Goal: Task Accomplishment & Management: Manage account settings

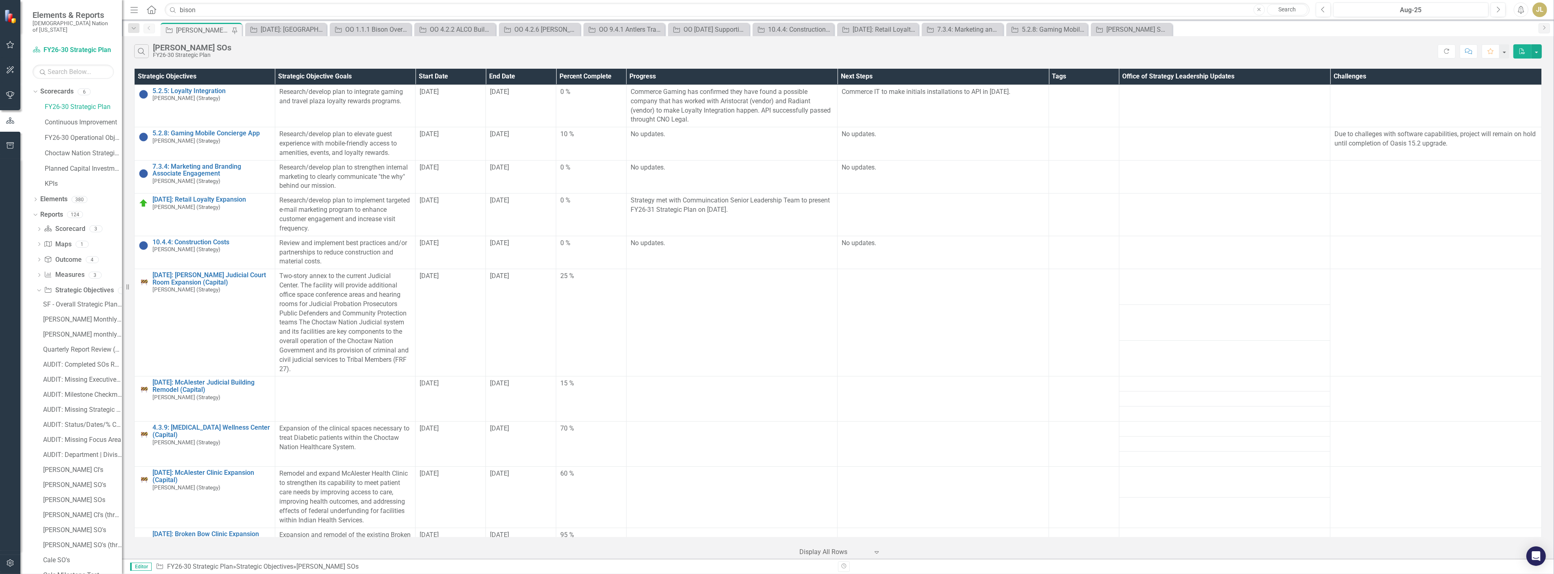
scroll to position [121, 0]
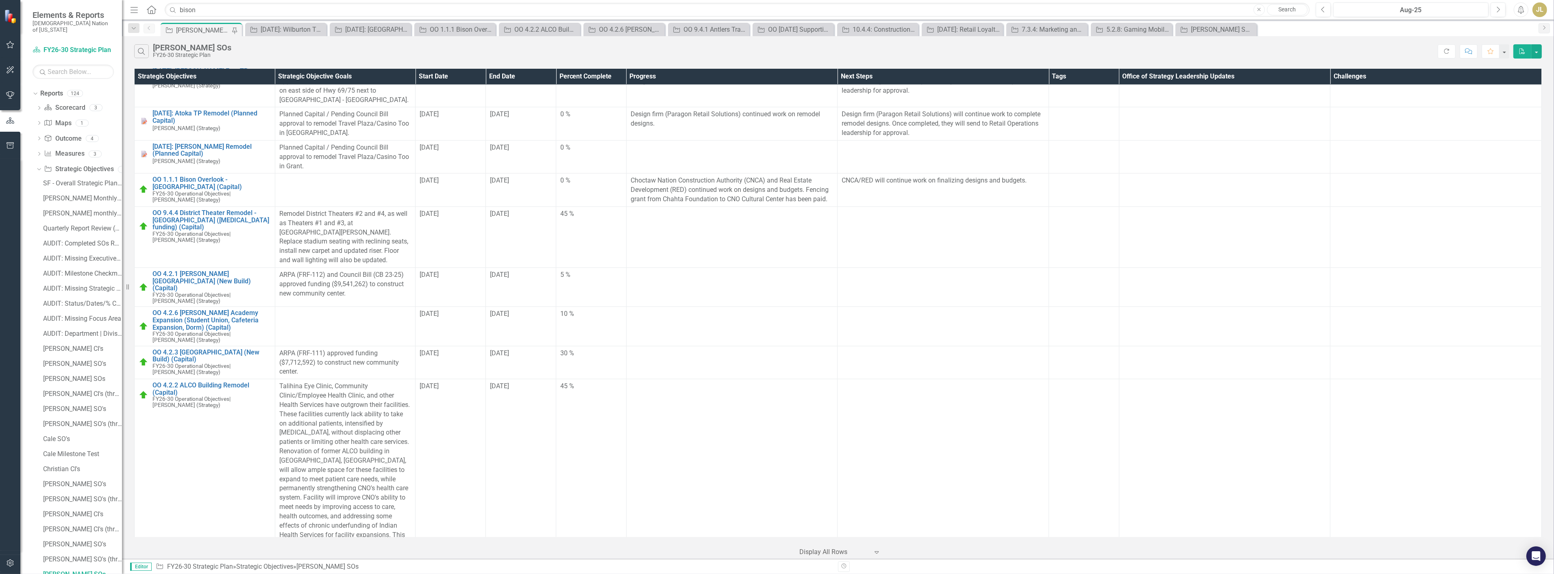
scroll to position [1672, 0]
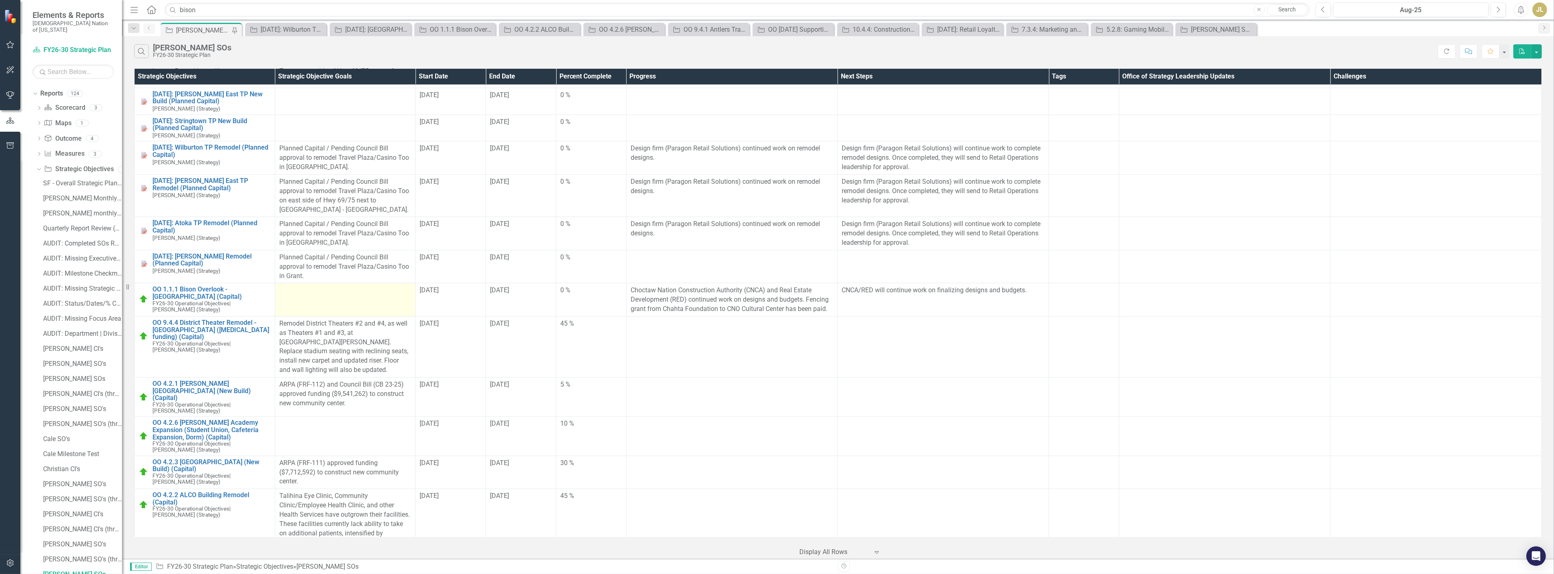
click at [323, 293] on td at bounding box center [345, 299] width 141 height 33
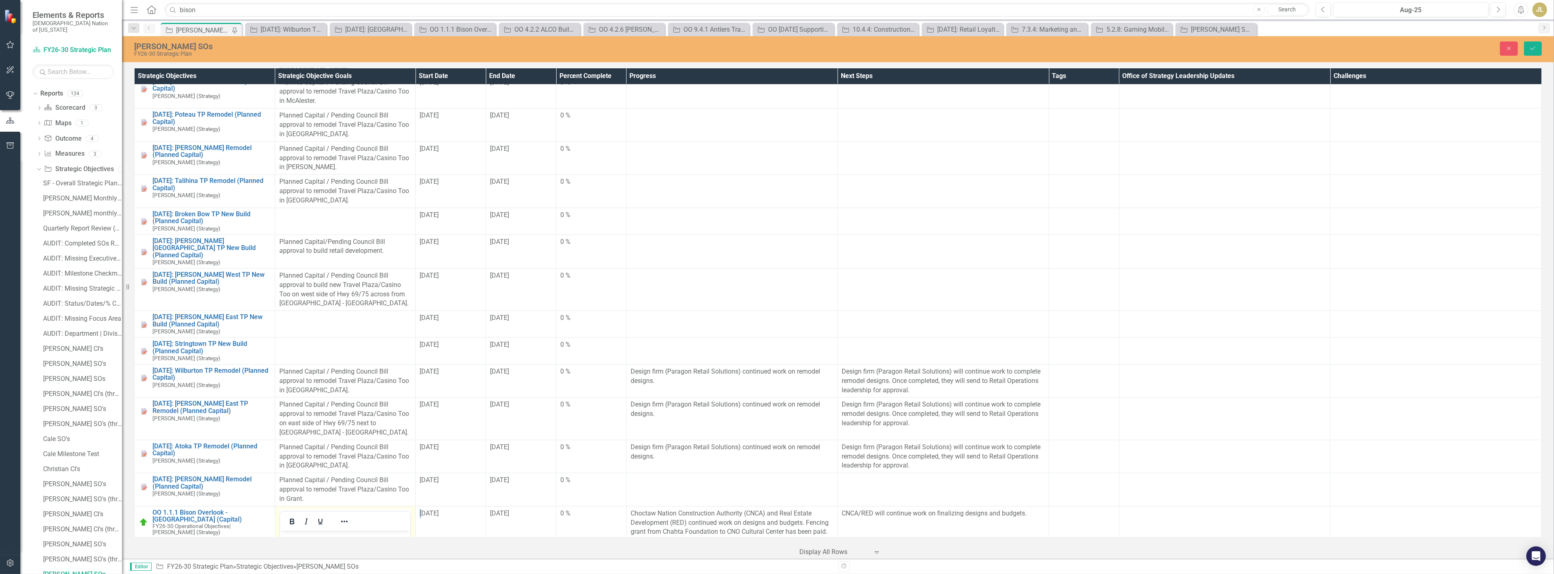
scroll to position [1445, 0]
click at [1535, 52] on button "Save" at bounding box center [1533, 48] width 18 height 14
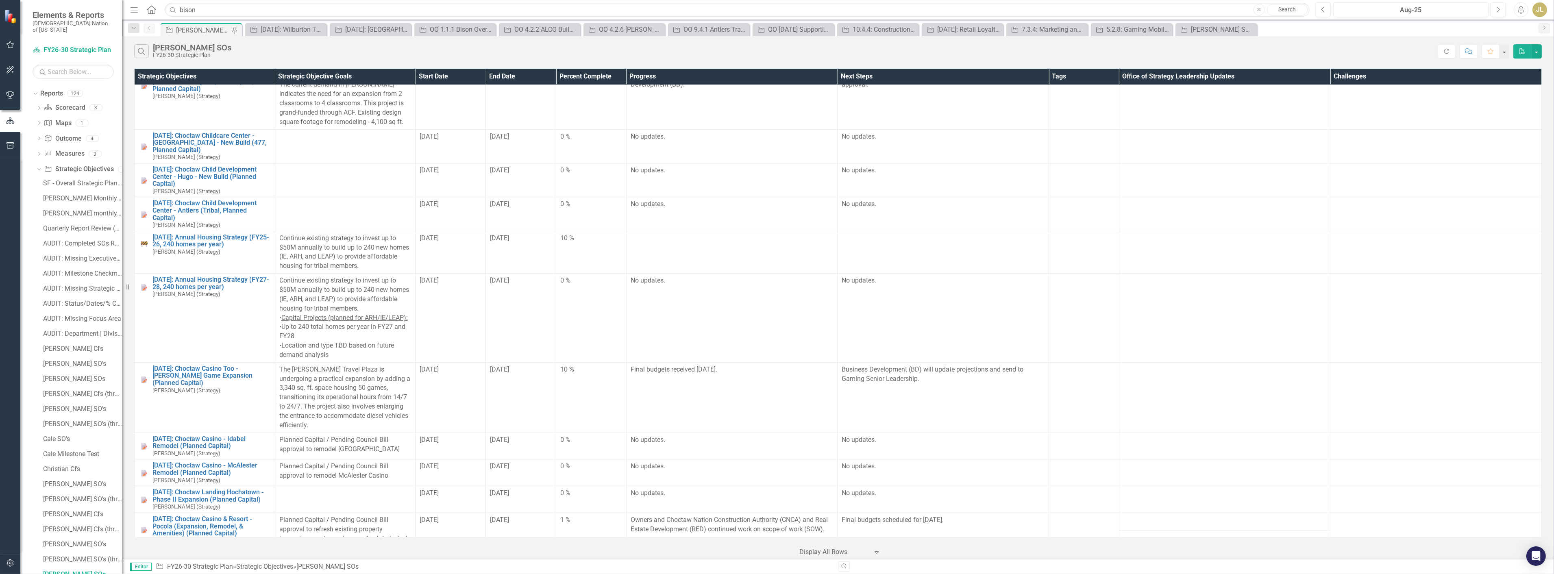
scroll to position [587, 0]
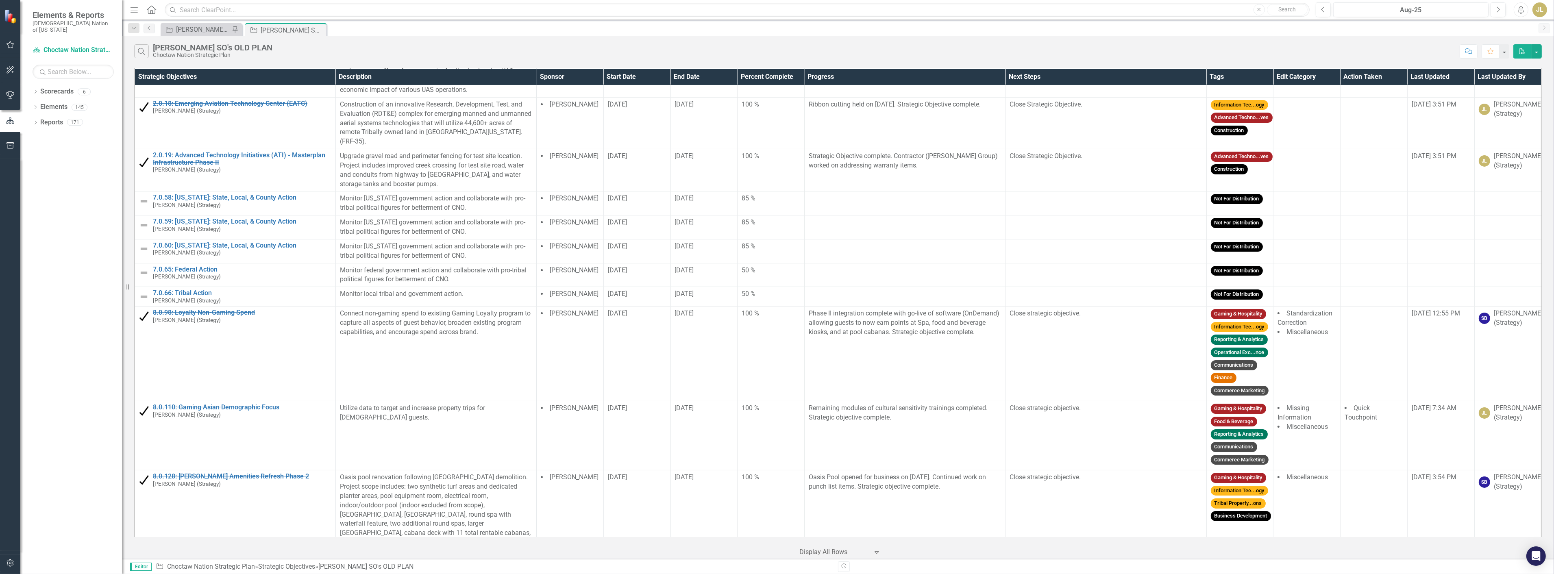
scroll to position [361, 0]
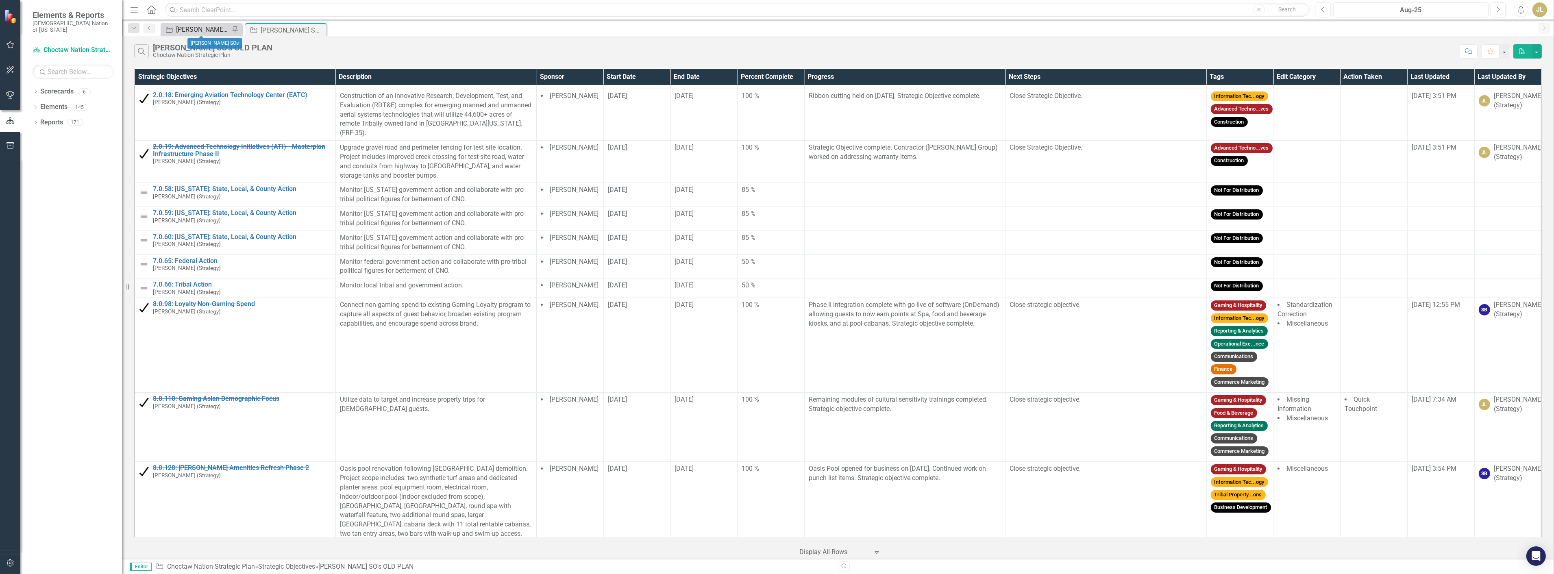
click at [209, 26] on div "[PERSON_NAME] SOs" at bounding box center [203, 29] width 54 height 10
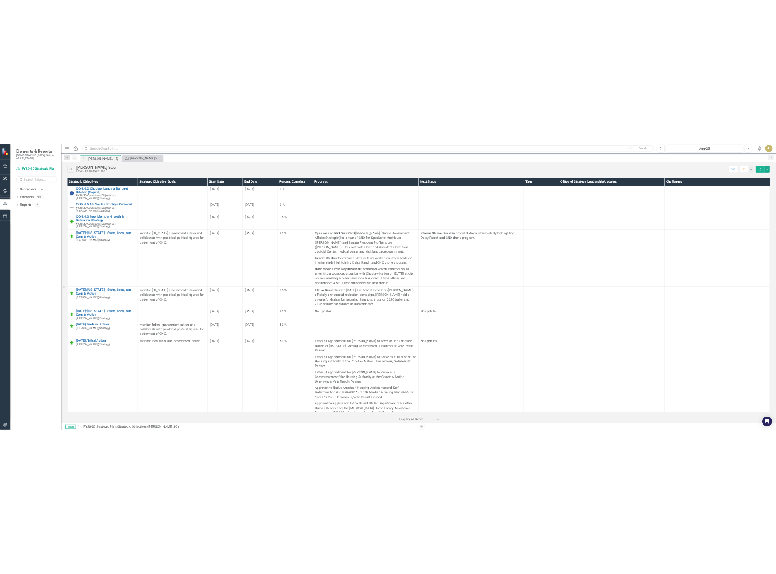
scroll to position [2662, 0]
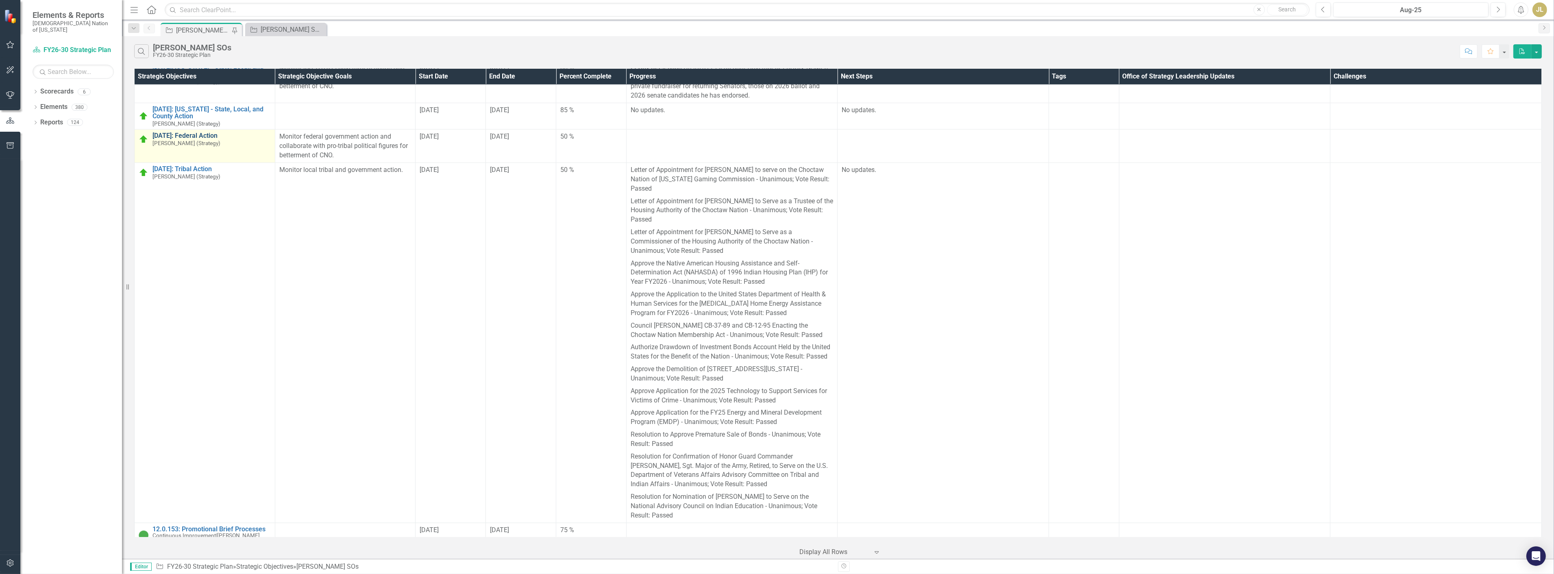
click at [210, 132] on link "[DATE]: Federal Action" at bounding box center [211, 135] width 118 height 7
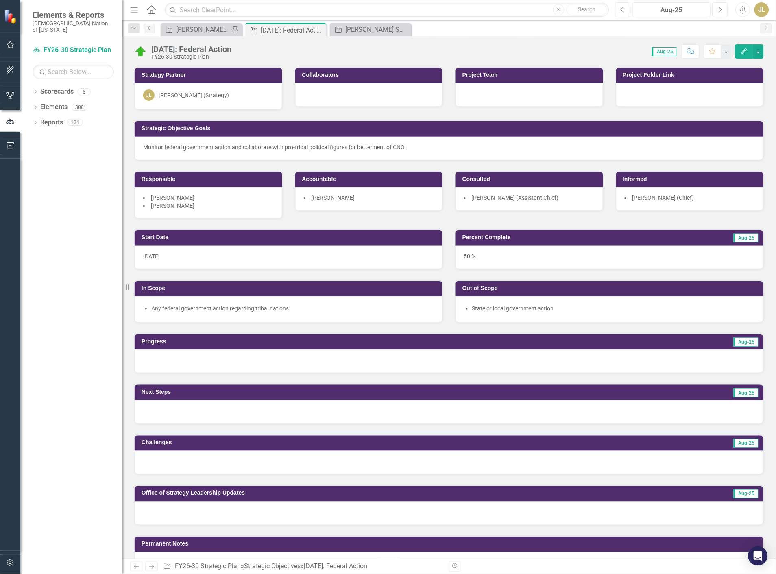
click at [194, 359] on div at bounding box center [449, 361] width 629 height 24
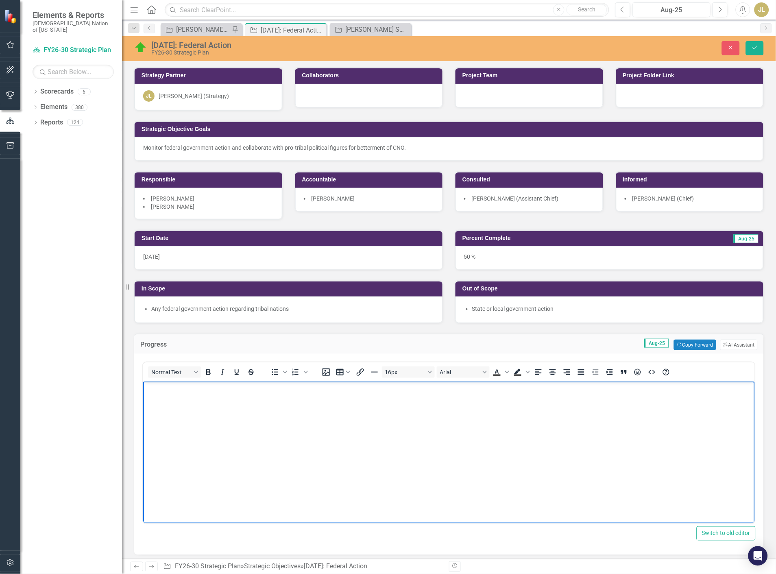
click at [202, 432] on body "Rich Text Area. Press ALT-0 for help." at bounding box center [449, 442] width 612 height 122
paste body "Rich Text Area. Press ALT-0 for help."
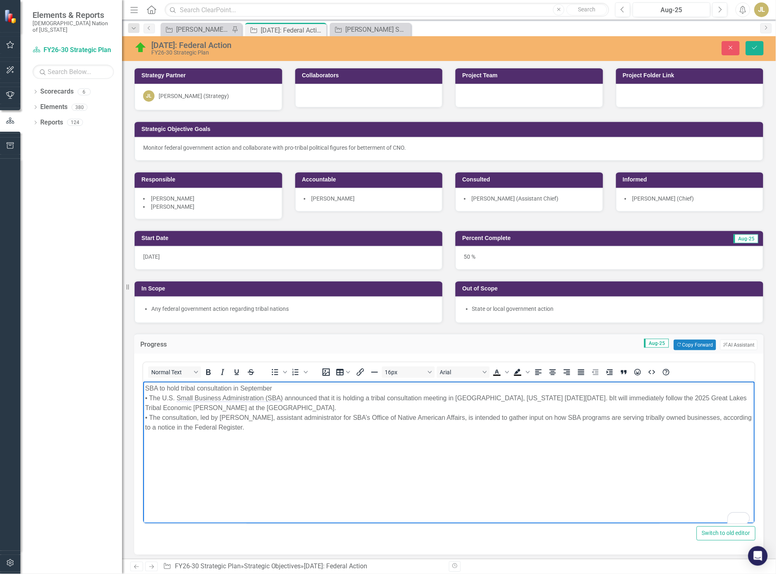
click at [151, 397] on p "SBA to hold tribal consultation in September • The U.S. Small Business Administ…" at bounding box center [448, 407] width 607 height 49
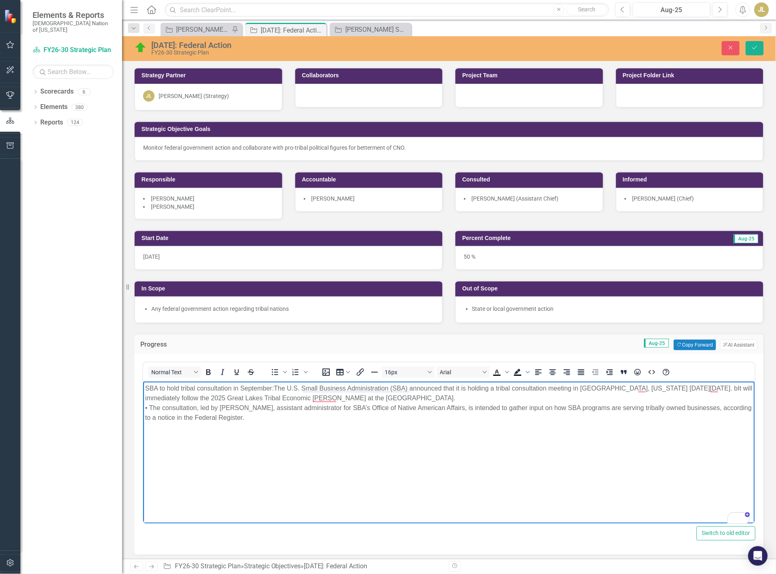
click at [283, 388] on p "SBA to hold tribal consultation in September: The U.S. Small Business Administr…" at bounding box center [448, 402] width 607 height 39
click at [479, 387] on p "SBA to hold tribal consultation in September: U.S. Small Business Administratio…" at bounding box center [448, 402] width 607 height 39
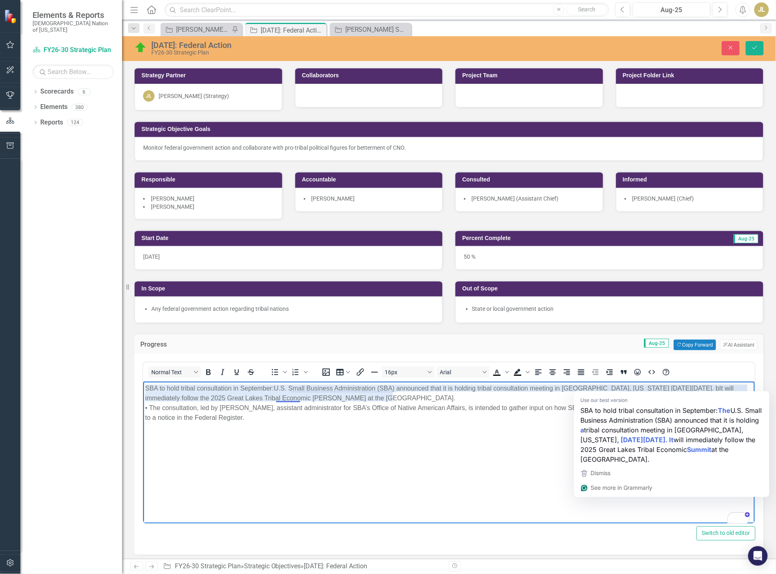
click at [633, 387] on p "SBA to hold tribal consultation in September: U.S. Small Business Administratio…" at bounding box center [448, 402] width 607 height 39
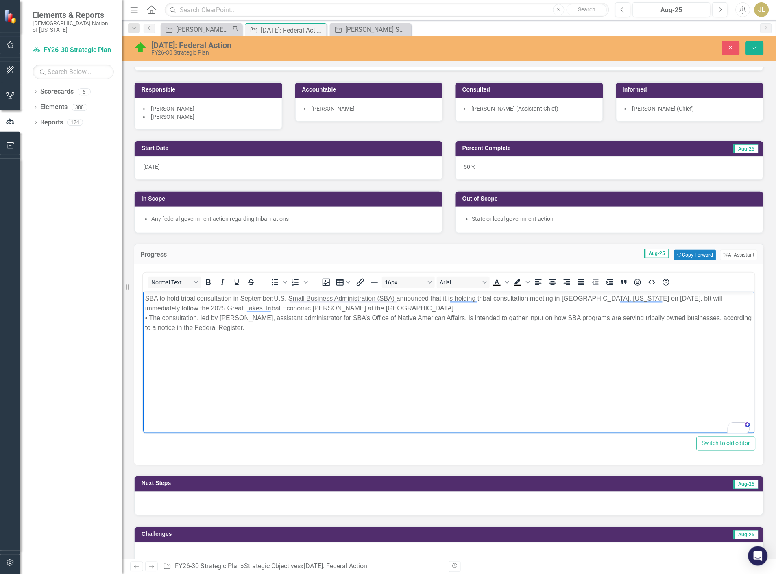
scroll to position [90, 0]
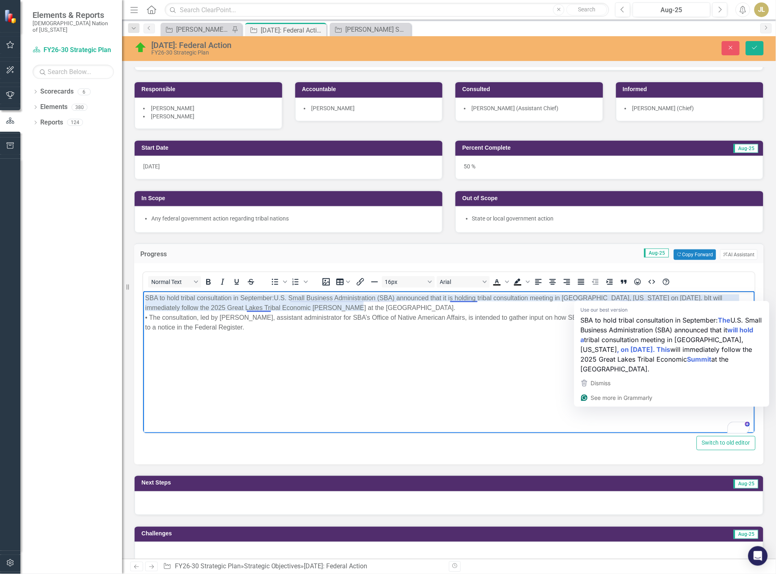
drag, startPoint x: 650, startPoint y: 296, endPoint x: 853, endPoint y: 629, distance: 389.8
click at [650, 296] on p "SBA to hold tribal consultation in September: U.S. Small Business Administratio…" at bounding box center [448, 312] width 607 height 39
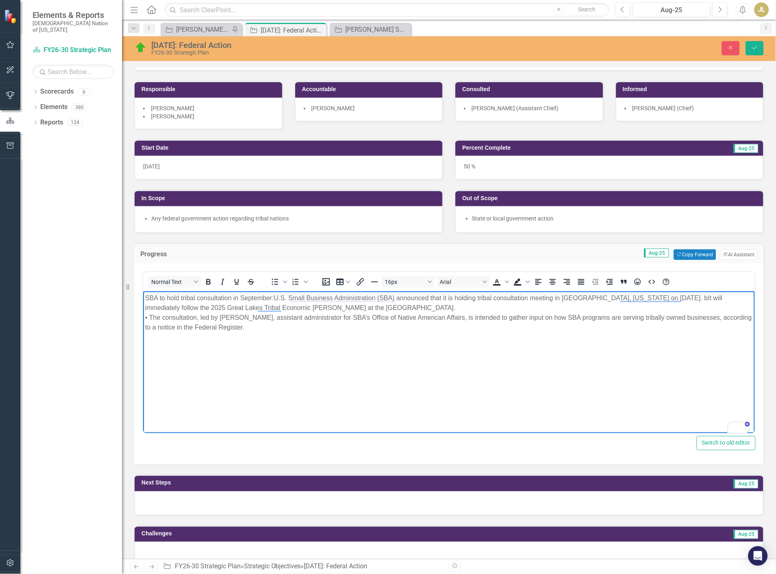
click at [682, 299] on p "SBA to hold tribal consultation in September: U.S. Small Business Administratio…" at bounding box center [448, 312] width 607 height 39
click at [149, 307] on p "SBA to hold tribal consultation in September: U.S. Small Business Administratio…" at bounding box center [448, 312] width 607 height 39
click at [280, 305] on p "SBA to hold tribal consultation in September: U.S. Small Business Administratio…" at bounding box center [448, 312] width 607 height 39
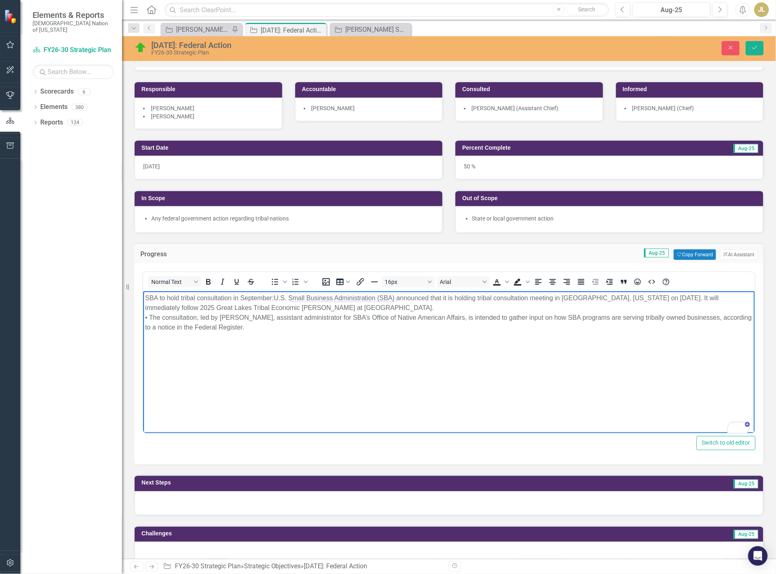
click at [149, 314] on p "SBA to hold tribal consultation in September: U.S. Small Business Administratio…" at bounding box center [448, 312] width 607 height 39
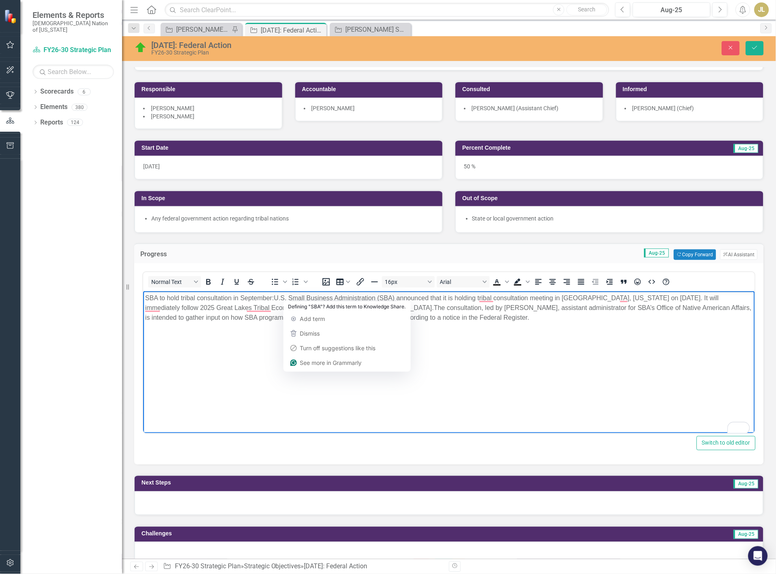
click at [521, 385] on body "SBA to hold tribal consultation in September: U.S. Small Business Administratio…" at bounding box center [449, 352] width 612 height 122
click at [359, 305] on p "SBA to hold tribal consultation in September: U.S. Small Business Administratio…" at bounding box center [448, 307] width 607 height 29
drag, startPoint x: 460, startPoint y: 307, endPoint x: 398, endPoint y: 307, distance: 61.8
click at [398, 307] on p "SBA to hold tribal consultation in September: U.S. Small Business Administratio…" at bounding box center [448, 307] width 607 height 29
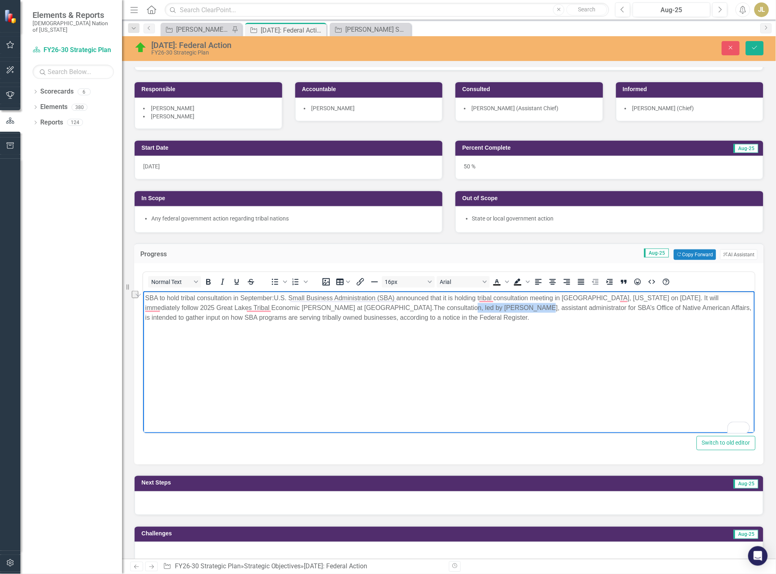
click at [398, 307] on p "SBA to hold tribal consultation in September: U.S. Small Business Administratio…" at bounding box center [448, 307] width 607 height 29
drag, startPoint x: 404, startPoint y: 307, endPoint x: 356, endPoint y: 308, distance: 48.0
click at [356, 308] on p "SBA to hold tribal consultation in September: U.S. Small Business Administratio…" at bounding box center [448, 307] width 607 height 29
drag, startPoint x: 413, startPoint y: 305, endPoint x: 601, endPoint y: 308, distance: 188.7
click at [601, 308] on p "SBA to hold tribal consultation in September: U.S. Small Business Administratio…" at bounding box center [448, 307] width 607 height 29
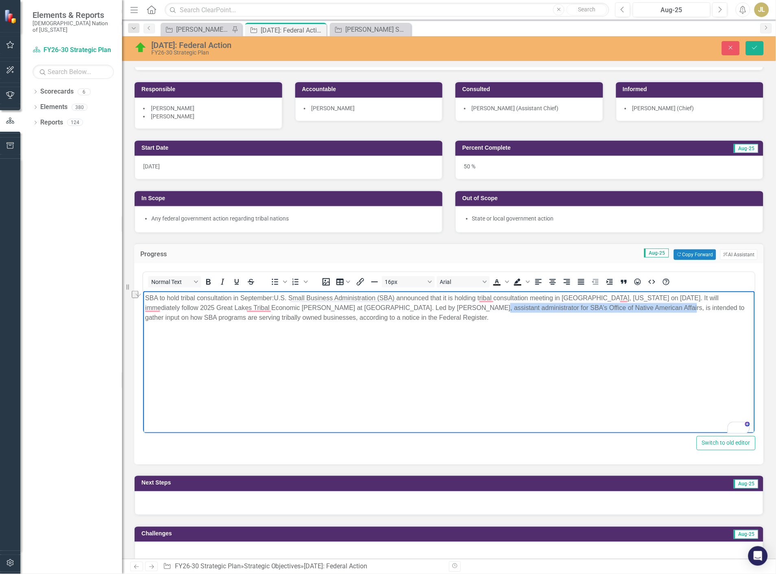
copy p "assistant administrator for SBA’s Office of Native American Affairs"
click at [376, 307] on p "SBA to hold tribal consultation in September: U.S. Small Business Administratio…" at bounding box center [448, 307] width 607 height 29
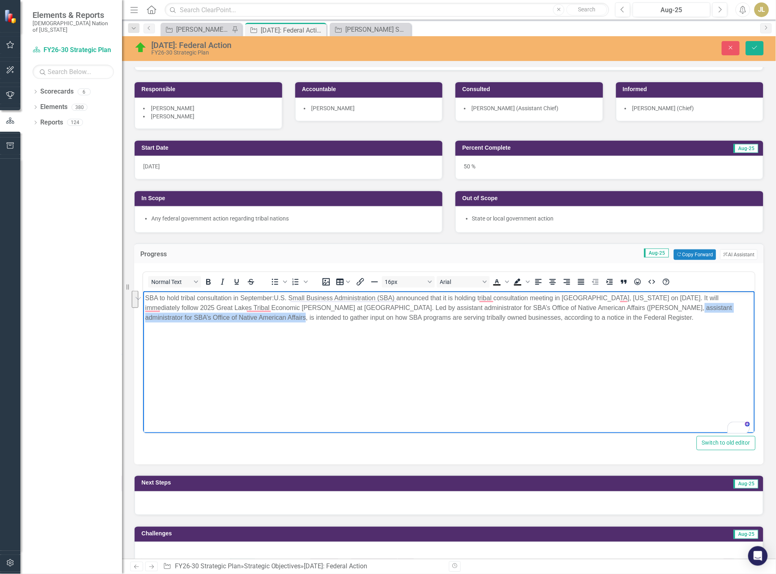
drag, startPoint x: 213, startPoint y: 320, endPoint x: 610, endPoint y: 311, distance: 396.1
click at [610, 311] on p "SBA to hold tribal consultation in September: U.S. Small Business Administratio…" at bounding box center [448, 307] width 607 height 29
click at [374, 324] on body "SBA to hold tribal consultation in September: U.S. Small Business Administratio…" at bounding box center [449, 352] width 612 height 122
click at [374, 321] on p "SBA to hold tribal consultation in September: U.S. Small Business Administratio…" at bounding box center [448, 307] width 607 height 29
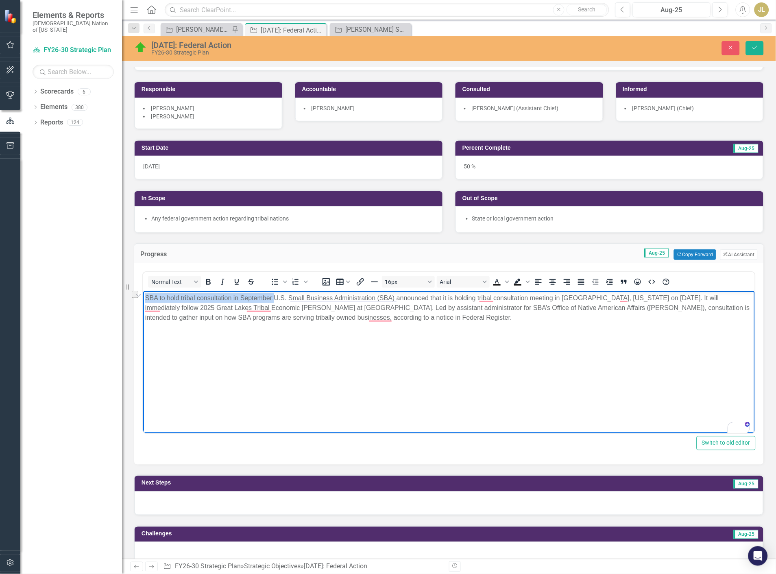
drag, startPoint x: 274, startPoint y: 299, endPoint x: 144, endPoint y: 299, distance: 130.5
click at [144, 299] on body "SBA to hold tribal consultation in September: U.S. Small Business Administratio…" at bounding box center [449, 352] width 612 height 122
click at [380, 343] on body "SBA to hold tribal consultation in September: U.S. Small Business Administratio…" at bounding box center [449, 352] width 612 height 122
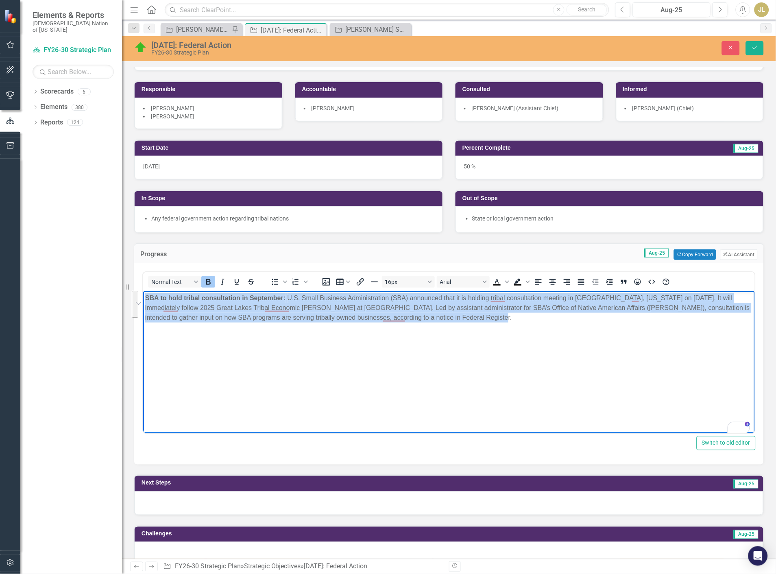
drag, startPoint x: 429, startPoint y: 320, endPoint x: 139, endPoint y: 300, distance: 291.0
click at [143, 300] on html "SBA to hold tribal consultation in September: U.S. Small Business Administratio…" at bounding box center [449, 352] width 612 height 122
copy p "SBA to hold tribal consultation in September: U.S. Small Business Administratio…"
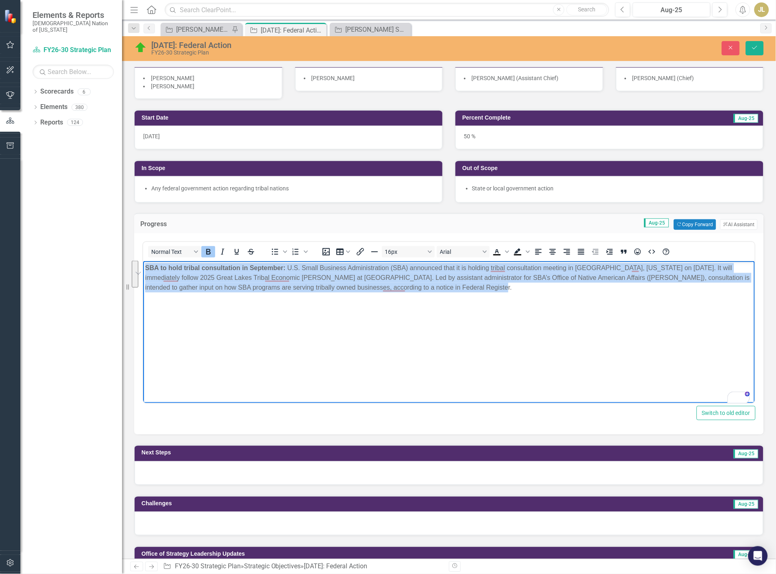
scroll to position [135, 0]
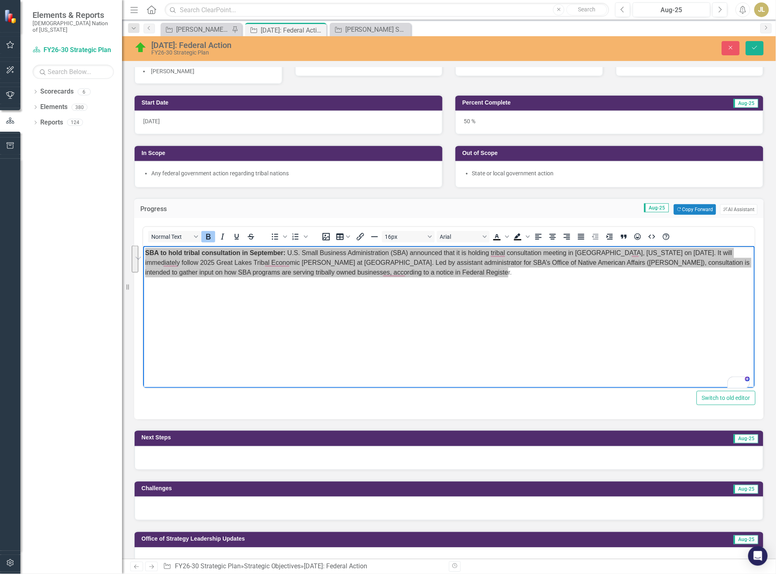
click at [268, 457] on div at bounding box center [449, 458] width 629 height 24
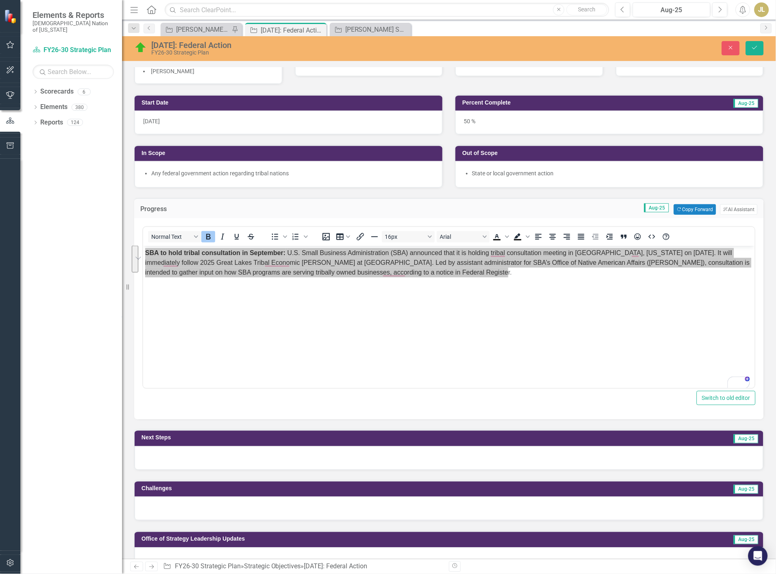
click at [268, 457] on div at bounding box center [449, 458] width 629 height 24
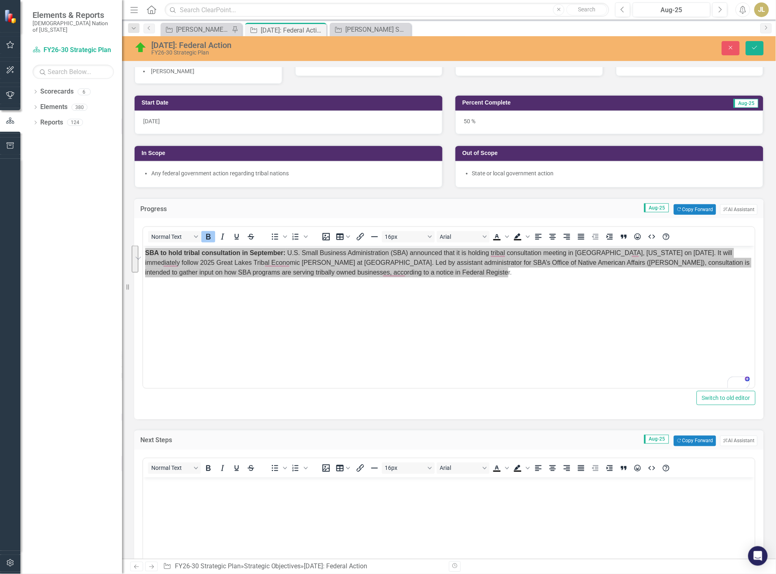
scroll to position [0, 0]
click at [235, 509] on body "Rich Text Area. Press ALT-0 for help." at bounding box center [449, 538] width 612 height 122
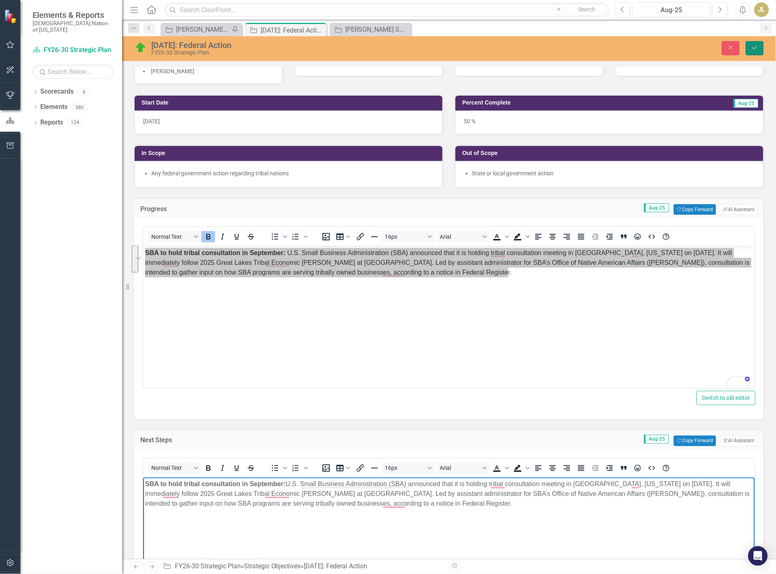
click at [747, 47] on button "Save" at bounding box center [755, 48] width 18 height 14
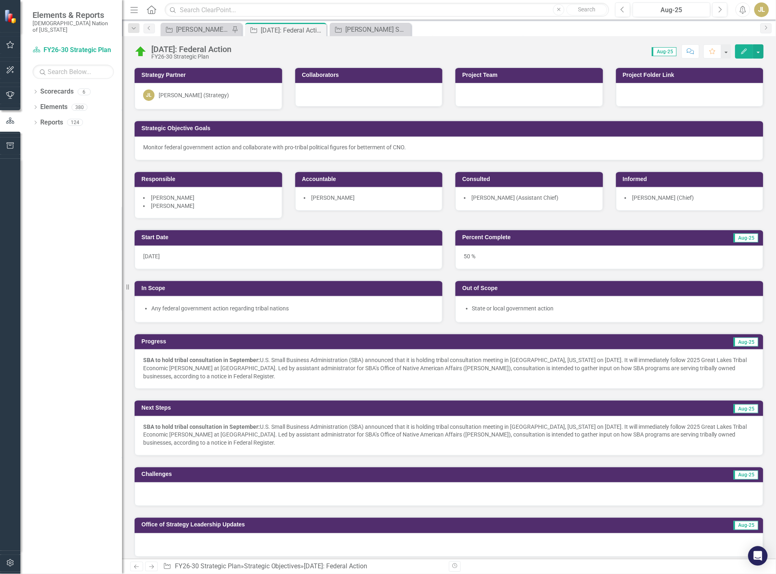
click at [274, 371] on p "SBA to hold tribal consultation in September: U.S. Small Business Administratio…" at bounding box center [449, 368] width 612 height 24
click at [274, 370] on p "SBA to hold tribal consultation in September: U.S. Small Business Administratio…" at bounding box center [449, 368] width 612 height 24
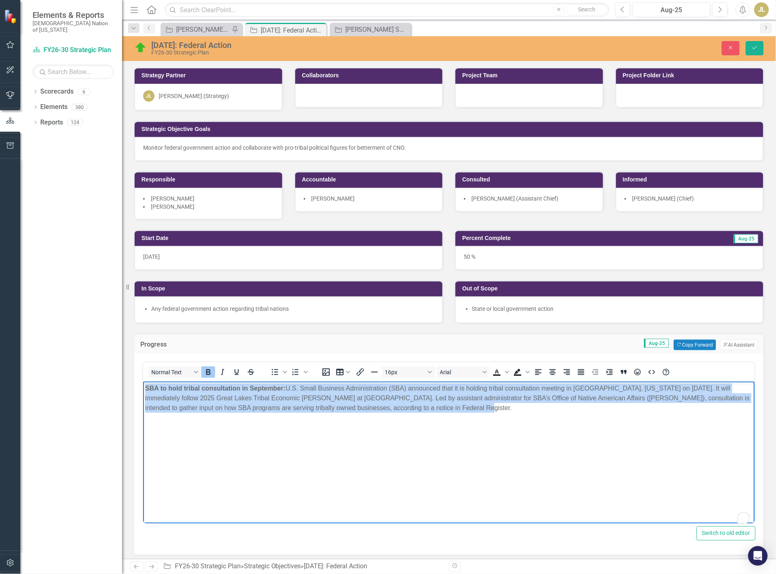
drag, startPoint x: 455, startPoint y: 422, endPoint x: 273, endPoint y: 766, distance: 389.1
click at [143, 381] on html "SBA to hold tribal consultation in September: U.S. Small Business Administratio…" at bounding box center [449, 442] width 612 height 122
paste body "To enrich screen reader interactions, please activate Accessibility in Grammarl…"
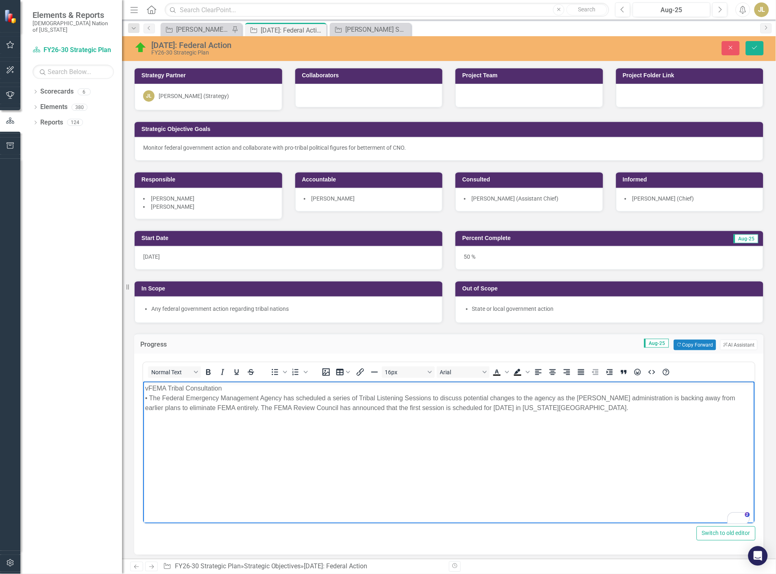
click at [148, 389] on p "vFEMA Tribal Consultation • The Federal Emergency Management Agency has schedul…" at bounding box center [448, 397] width 607 height 29
click at [149, 397] on p "FEMA Tribal Consultation • The Federal Emergency Management Agency has schedule…" at bounding box center [448, 397] width 607 height 29
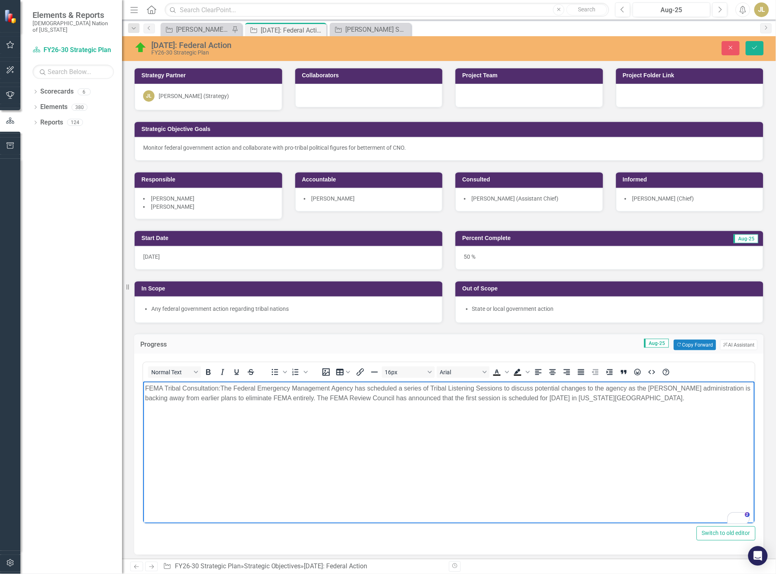
click at [226, 388] on p "FEMA Tribal Consultation: The Federal Emergency Management Agency has scheduled…" at bounding box center [448, 393] width 607 height 20
click at [388, 390] on p "FEMA Tribal Consultation: Federal Emergency Management Agency has scheduled a s…" at bounding box center [448, 393] width 607 height 20
click at [583, 387] on p "FEMA Tribal Consultation: Federal Emergency Management Agency has scheduled ser…" at bounding box center [448, 393] width 607 height 20
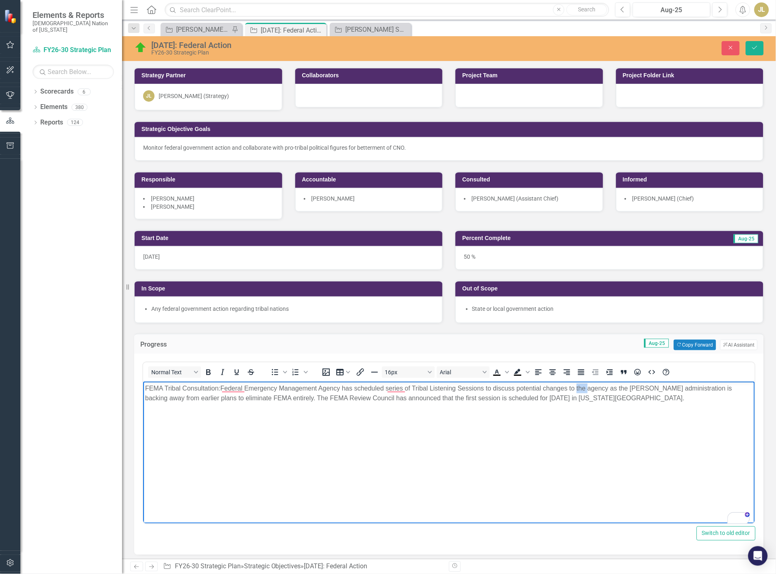
click at [583, 387] on p "FEMA Tribal Consultation: Federal Emergency Management Agency has scheduled ser…" at bounding box center [448, 393] width 607 height 20
click at [612, 388] on p "FEMA Tribal Consultation: Federal Emergency Management Agency has scheduled ser…" at bounding box center [448, 393] width 607 height 20
click at [259, 396] on p "FEMA Tribal Consultation: Federal Emergency Management Agency has scheduled ser…" at bounding box center [448, 393] width 607 height 20
click at [263, 396] on p "FEMA Tribal Consultation: Federal Emergency Management Agency has scheduled ser…" at bounding box center [448, 393] width 607 height 20
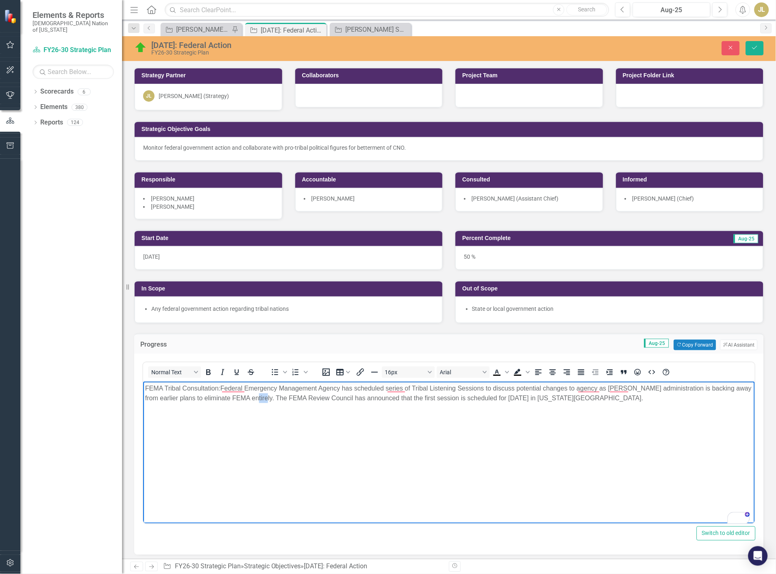
click at [263, 396] on p "FEMA Tribal Consultation: Federal Emergency Management Agency has scheduled ser…" at bounding box center [448, 393] width 607 height 20
drag, startPoint x: 372, startPoint y: 397, endPoint x: 524, endPoint y: 400, distance: 151.3
click at [524, 400] on p "FEMA Tribal Consultation: Federal Emergency Management Agency has scheduled ser…" at bounding box center [448, 393] width 607 height 20
click at [750, 50] on button "Save" at bounding box center [755, 48] width 18 height 14
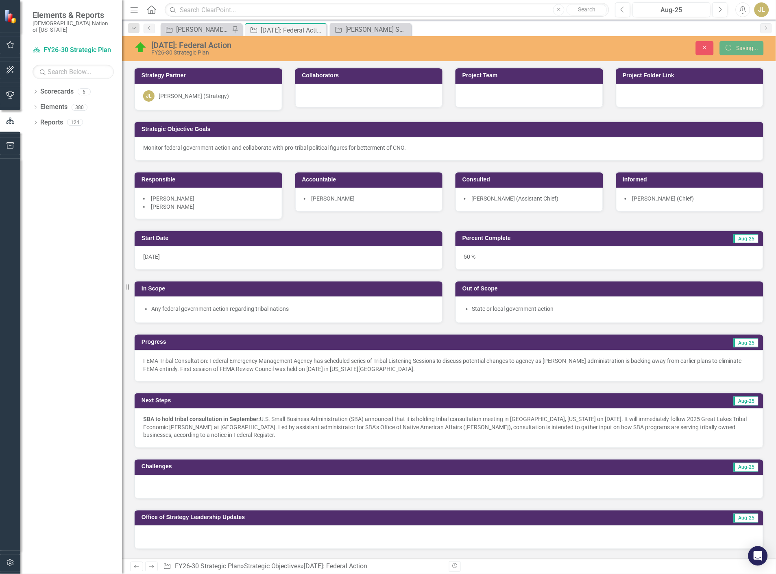
click at [176, 363] on p "FEMA Tribal Consultation: Federal Emergency Management Agency has scheduled ser…" at bounding box center [449, 365] width 612 height 16
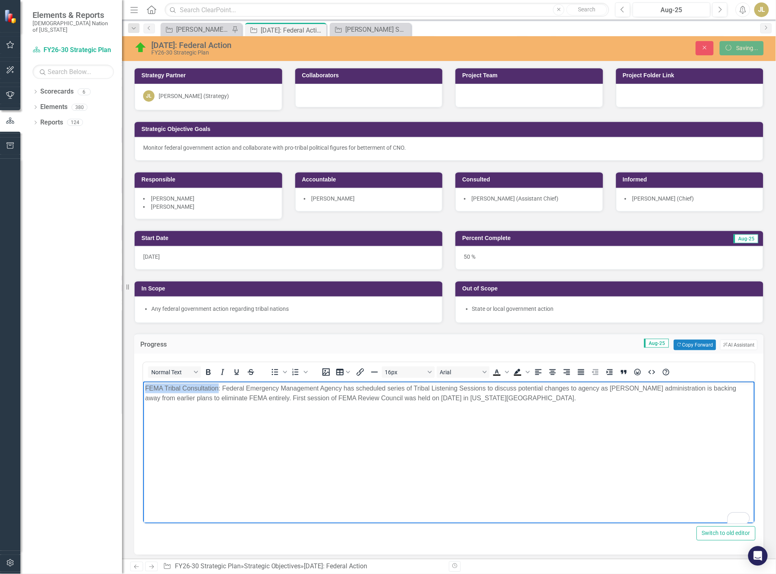
drag, startPoint x: 218, startPoint y: 385, endPoint x: 137, endPoint y: 387, distance: 81.7
click at [143, 387] on html "FEMA Tribal Consultation: Federal Emergency Management Agency has scheduled ser…" at bounding box center [449, 442] width 612 height 122
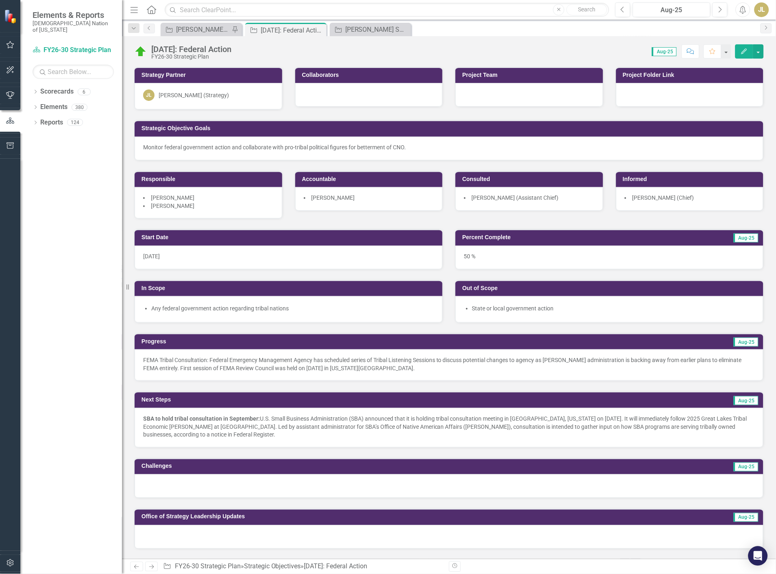
click at [165, 384] on div "Next Steps Aug-25 SBA to hold tribal consultation in September: U.S. Small Busi…" at bounding box center [449, 414] width 642 height 66
click at [169, 369] on p "FEMA Tribal Consultation: Federal Emergency Management Agency has scheduled ser…" at bounding box center [449, 364] width 612 height 16
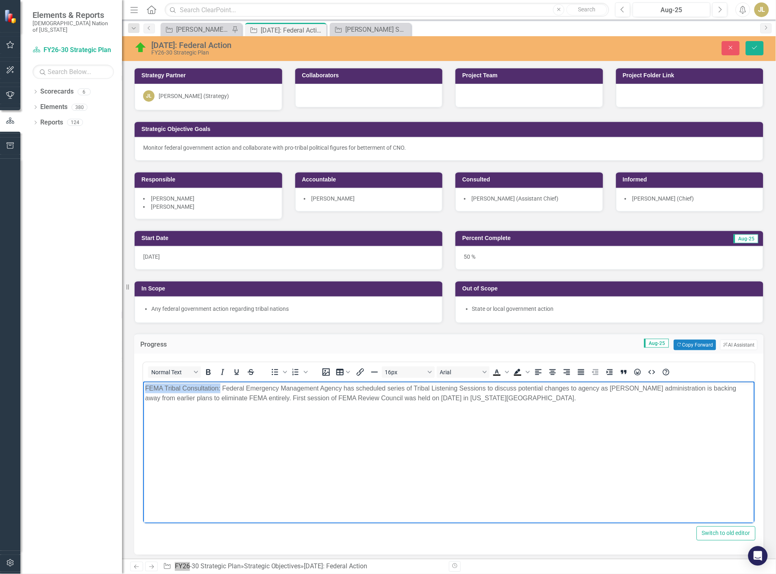
drag, startPoint x: 220, startPoint y: 386, endPoint x: 146, endPoint y: 388, distance: 74.0
click at [146, 388] on p "FEMA Tribal Consultation: Federal Emergency Management Agency has scheduled ser…" at bounding box center [448, 393] width 607 height 20
click at [751, 52] on button "Save" at bounding box center [755, 48] width 18 height 14
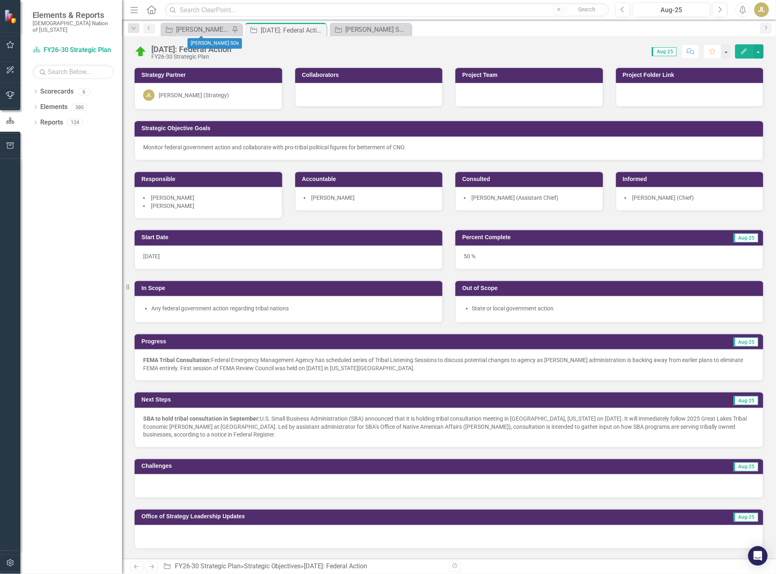
click at [183, 24] on div "Strategic Objective Josh SOs Pin" at bounding box center [201, 29] width 81 height 13
click at [189, 30] on div "[PERSON_NAME] SOs" at bounding box center [203, 29] width 54 height 10
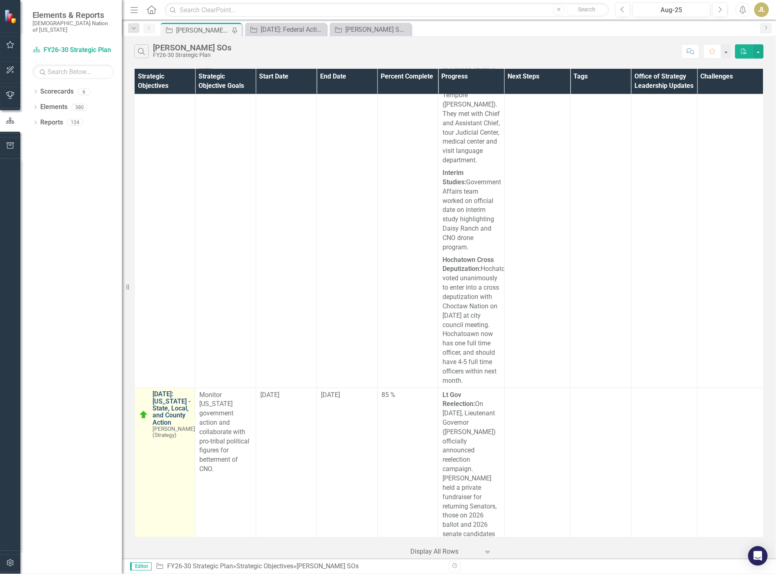
scroll to position [6189, 0]
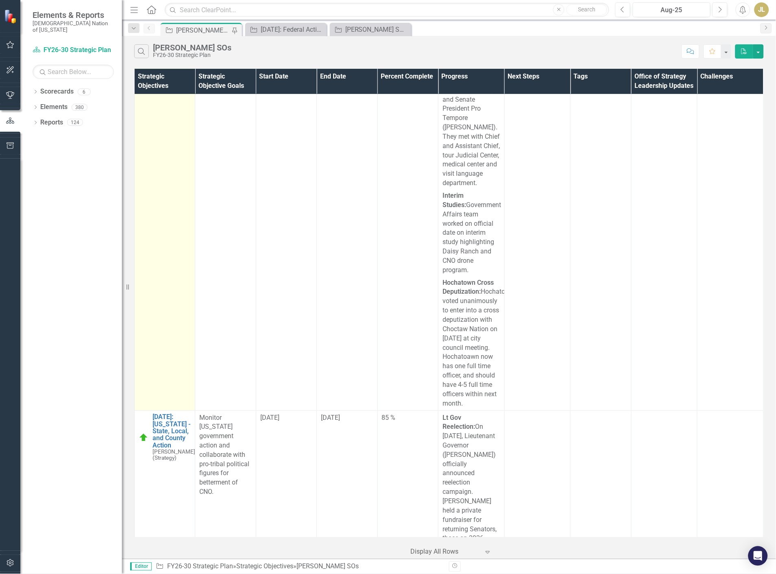
click at [166, 47] on link "[DATE]: [US_STATE] - State, Local, and County Action" at bounding box center [173, 29] width 43 height 36
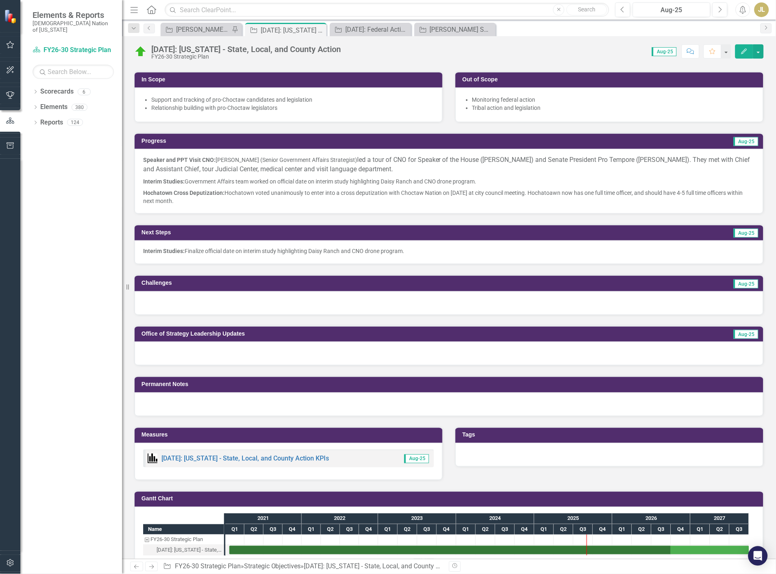
scroll to position [226, 0]
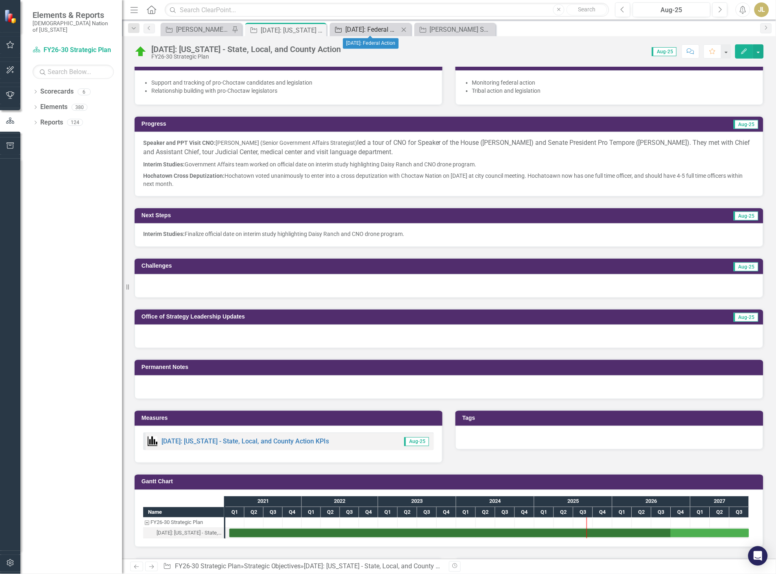
click at [365, 31] on div "[DATE]: Federal Action" at bounding box center [372, 29] width 54 height 10
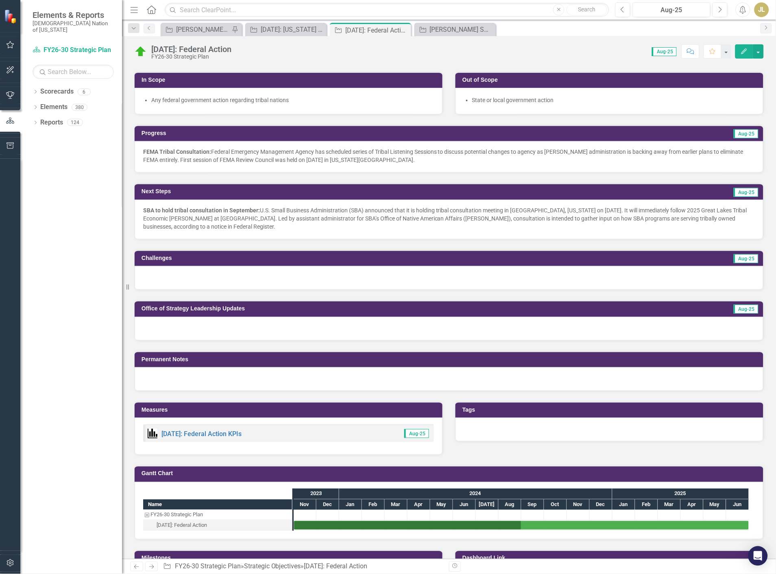
scroll to position [90, 0]
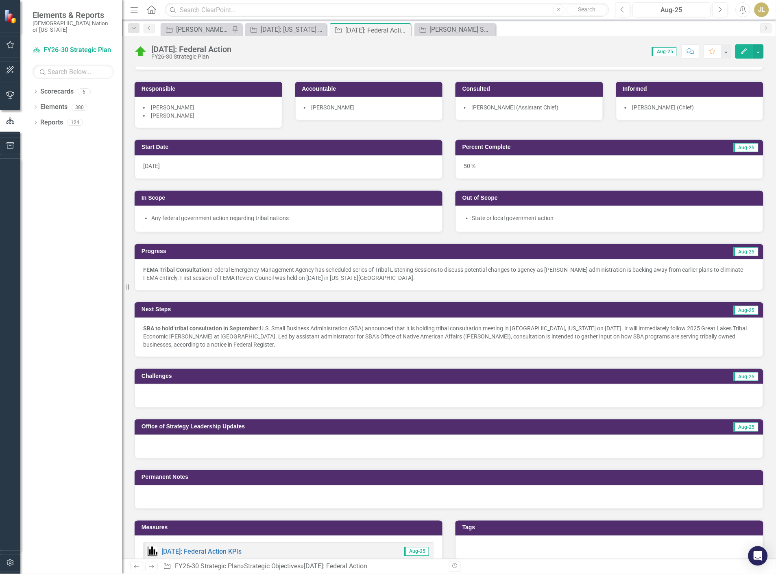
click at [148, 261] on div "FEMA Tribal Consultation: Federal Emergency Management Agency has scheduled ser…" at bounding box center [449, 274] width 629 height 31
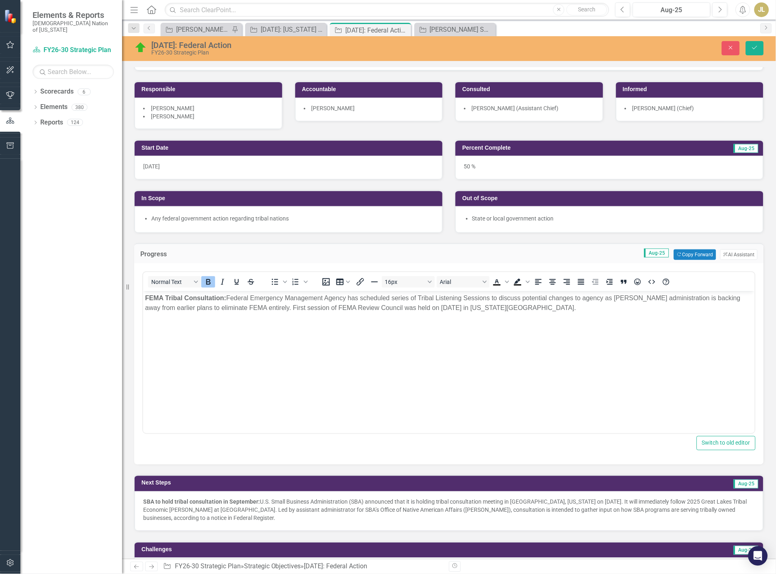
scroll to position [0, 0]
click at [144, 294] on body "FEMA Tribal Consultation: Federal Emergency Management Agency has scheduled ser…" at bounding box center [449, 352] width 612 height 122
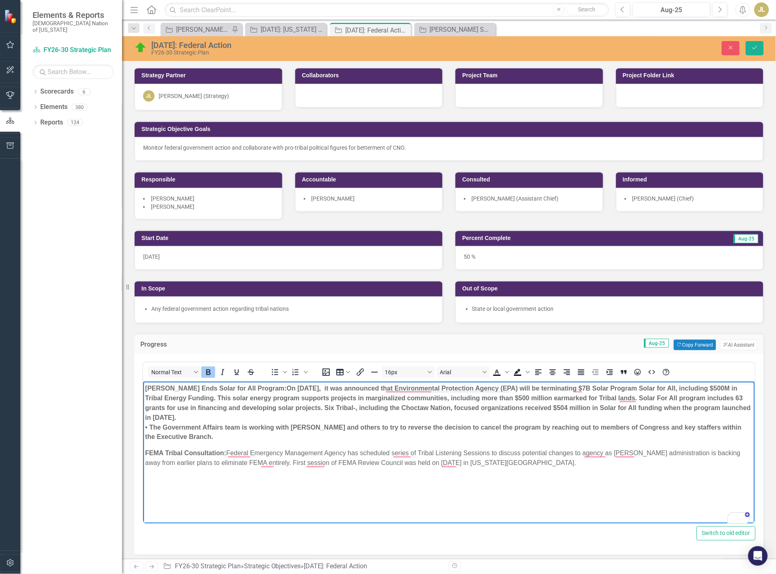
scroll to position [90, 0]
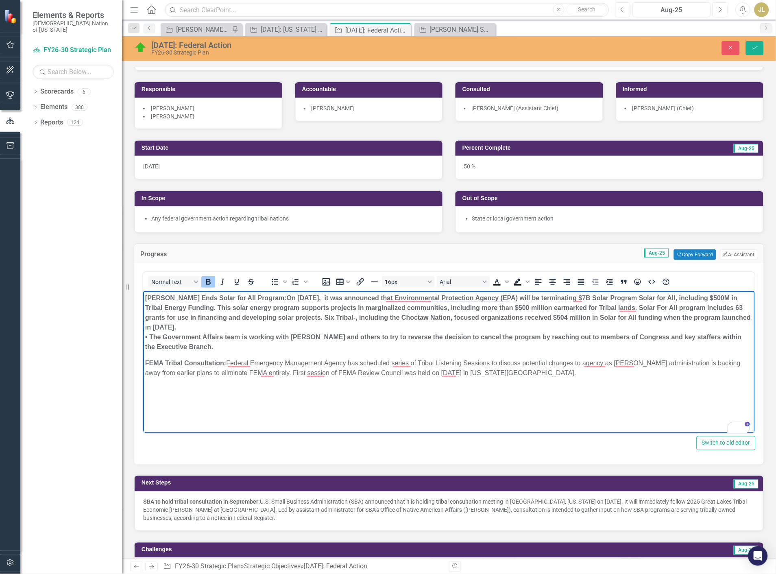
click at [377, 317] on strong "[PERSON_NAME] Ends Solar for All Program: On [DATE], it was announced that Envi…" at bounding box center [447, 322] width 605 height 56
click at [372, 317] on strong "[PERSON_NAME] Ends Solar for All Program: On [DATE], it was announced that Envi…" at bounding box center [447, 322] width 605 height 56
click at [416, 319] on strong "[PERSON_NAME] Ends Solar for All Program: On [DATE], it was announced that Envi…" at bounding box center [446, 322] width 602 height 56
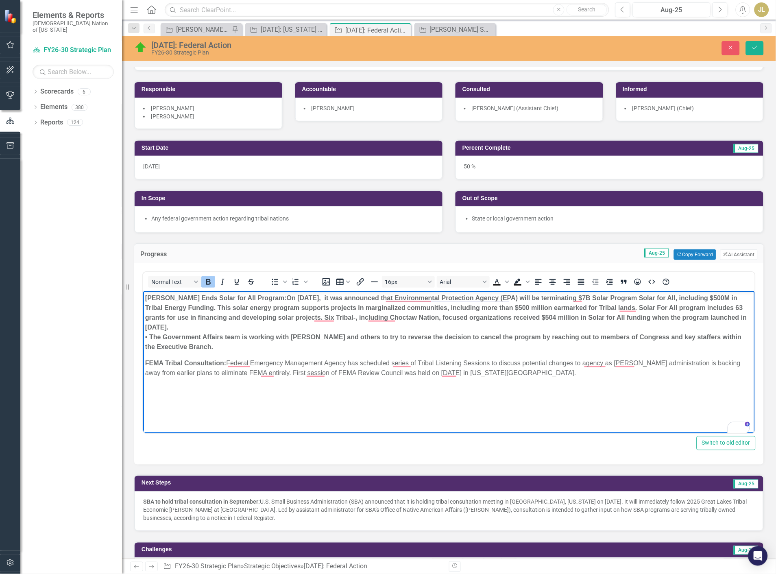
click at [651, 318] on strong "[PERSON_NAME] Ends Solar for All Program: On [DATE], it was announced that Envi…" at bounding box center [446, 322] width 602 height 56
click at [162, 329] on p "[PERSON_NAME] Ends Solar for All Program: On [DATE], it was announced that Envi…" at bounding box center [448, 322] width 607 height 59
click at [151, 336] on strong "[PERSON_NAME] Ends Solar for All Program: On [DATE], it was announced that Envi…" at bounding box center [444, 322] width 598 height 56
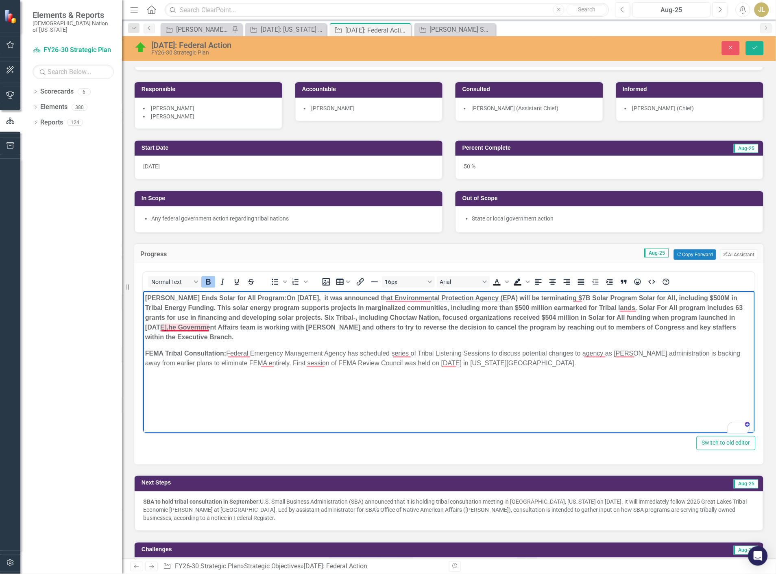
click at [165, 326] on strong "[PERSON_NAME] Ends Solar for All Program: On [DATE], it was announced that Envi…" at bounding box center [444, 317] width 598 height 46
drag, startPoint x: 275, startPoint y: 325, endPoint x: 242, endPoint y: 326, distance: 33.4
click at [242, 326] on strong "[PERSON_NAME] Ends Solar for All Program: On [DATE], it was announced that Envi…" at bounding box center [446, 317] width 602 height 46
click at [302, 351] on p "FEMA Tribal Consultation: Federal Emergency Management Agency has scheduled ser…" at bounding box center [448, 358] width 607 height 20
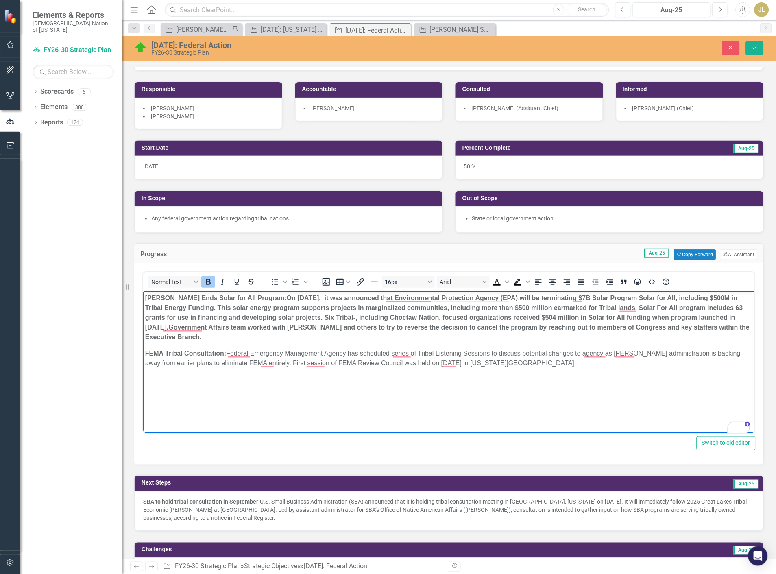
click at [279, 327] on strong "[PERSON_NAME] Ends Solar for All Program: On [DATE], it was announced that Envi…" at bounding box center [447, 317] width 605 height 46
click at [518, 329] on strong "[PERSON_NAME] Ends Solar for All Program: On [DATE], it was announced that Envi…" at bounding box center [444, 317] width 598 height 46
click at [578, 327] on strong "[PERSON_NAME] Ends Solar for All Program: On [DATE], it was announced that Envi…" at bounding box center [444, 317] width 598 height 46
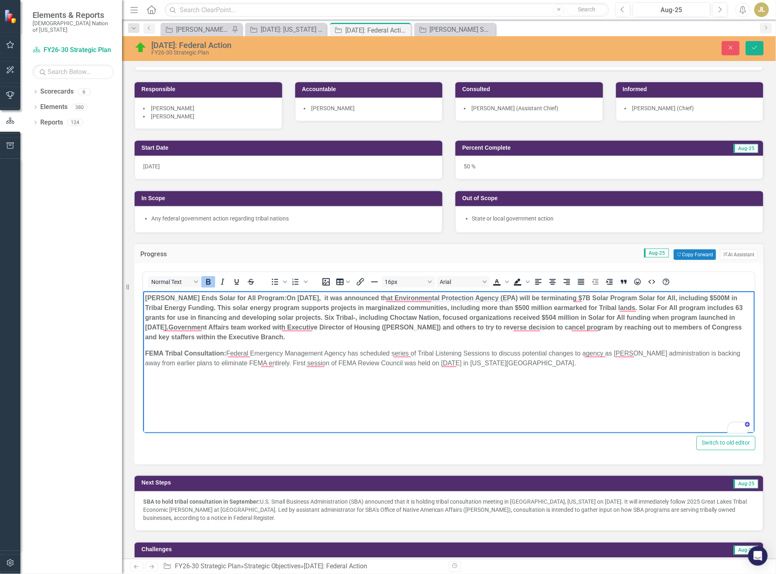
click at [211, 335] on strong "[PERSON_NAME] Ends Solar for All Program: On [DATE], it was announced that Envi…" at bounding box center [444, 317] width 598 height 46
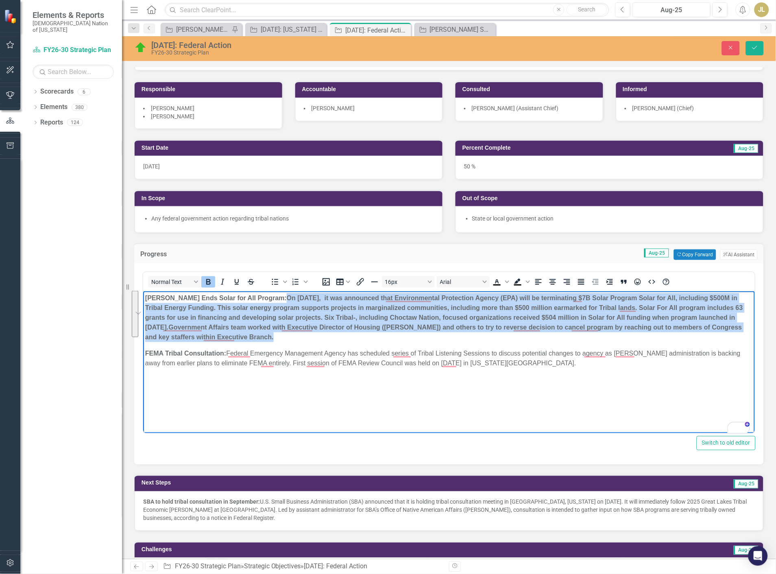
drag, startPoint x: 270, startPoint y: 337, endPoint x: 253, endPoint y: 298, distance: 42.4
click at [253, 298] on p "[PERSON_NAME] Ends Solar for All Program: On [DATE], it was announced that Envi…" at bounding box center [448, 317] width 607 height 49
click at [207, 282] on icon "Bold" at bounding box center [208, 282] width 4 height 6
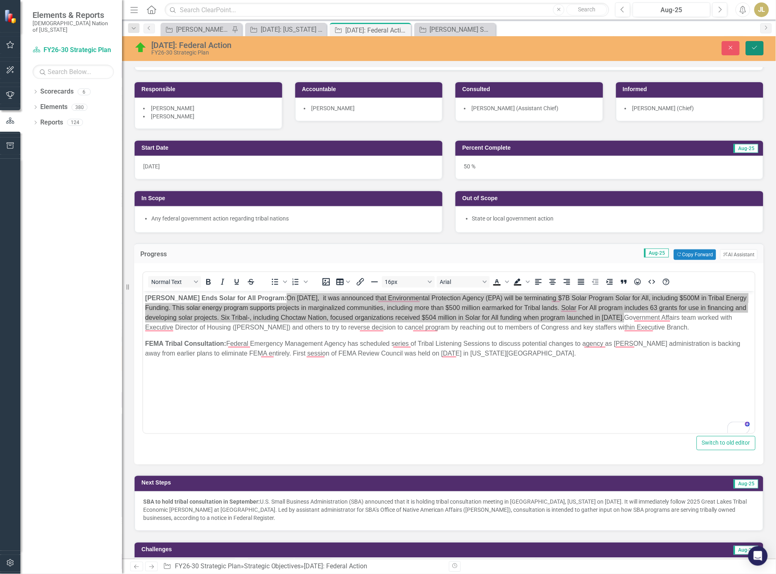
click at [760, 51] on button "Save" at bounding box center [755, 48] width 18 height 14
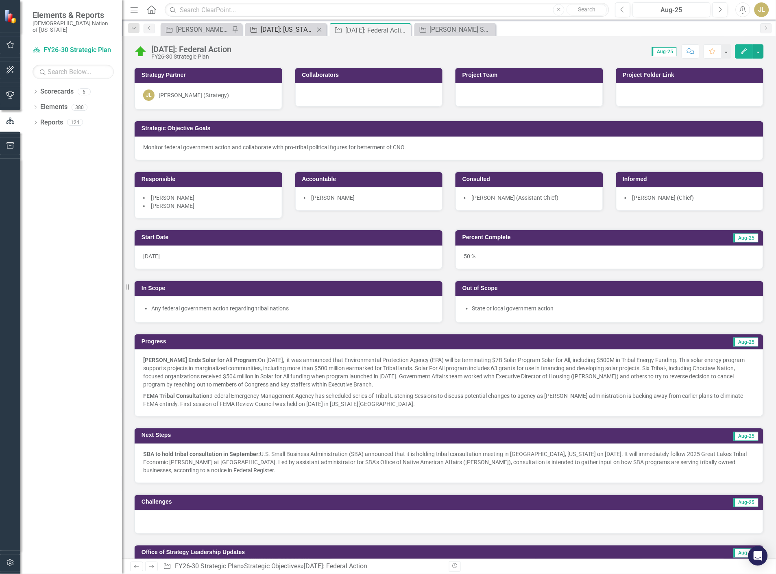
click at [287, 30] on div "[DATE]: [US_STATE] - State, Local, and County Action" at bounding box center [288, 29] width 54 height 10
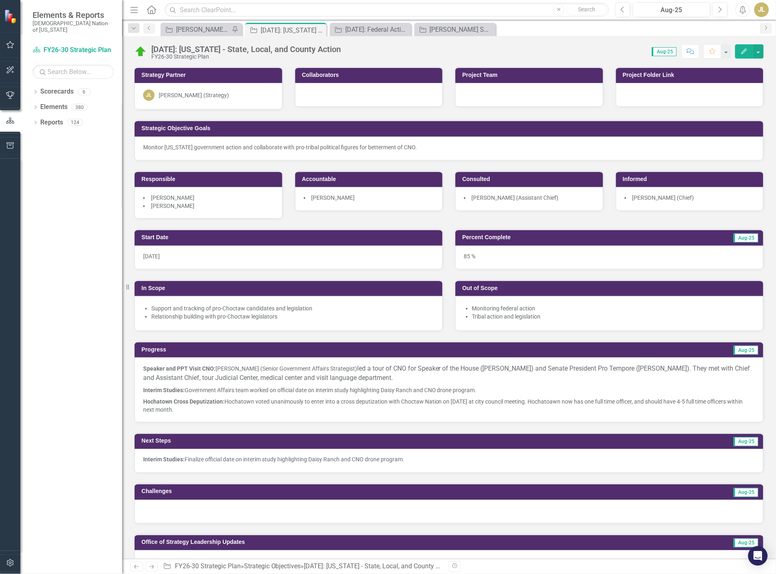
click at [222, 405] on p "Hochatown Cross Deputization: Hochatown voted unanimously to enter into a cross…" at bounding box center [449, 405] width 612 height 18
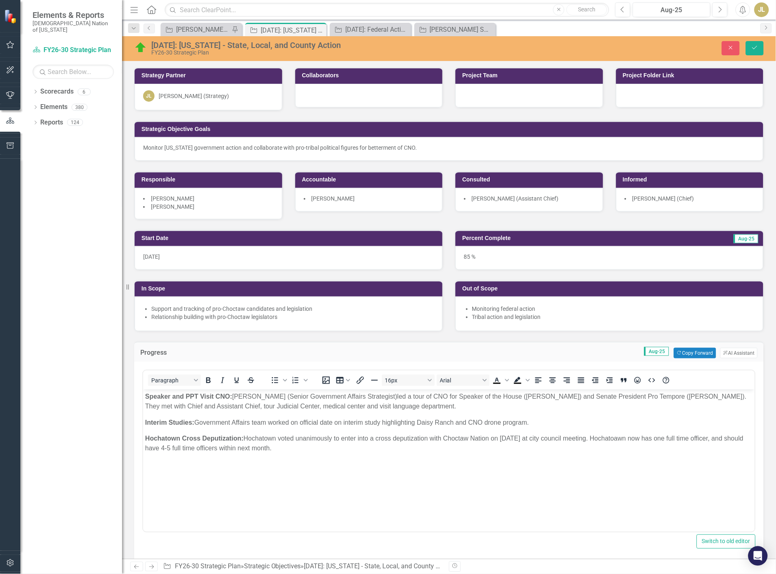
click at [553, 412] on body "Speaker and PPT Visit CNO: [PERSON_NAME] (Senior Government Affairs Strategist)…" at bounding box center [449, 450] width 612 height 122
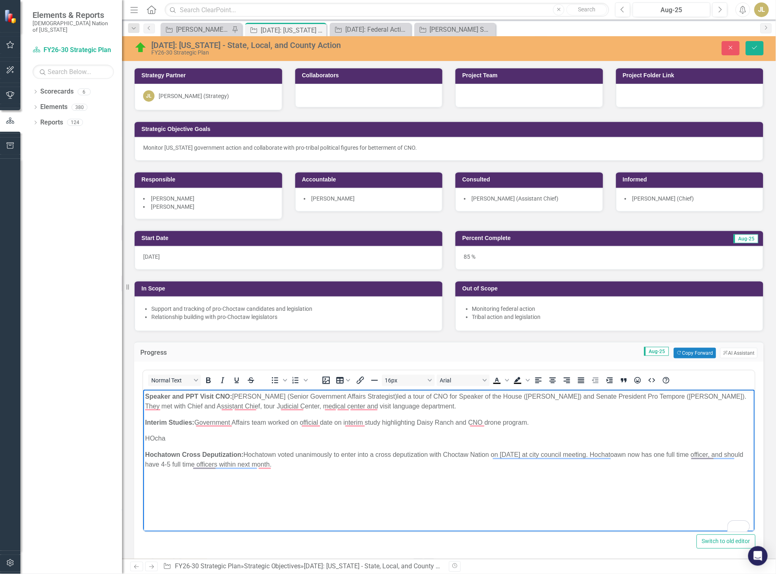
click at [160, 435] on p "HOcha" at bounding box center [448, 438] width 607 height 10
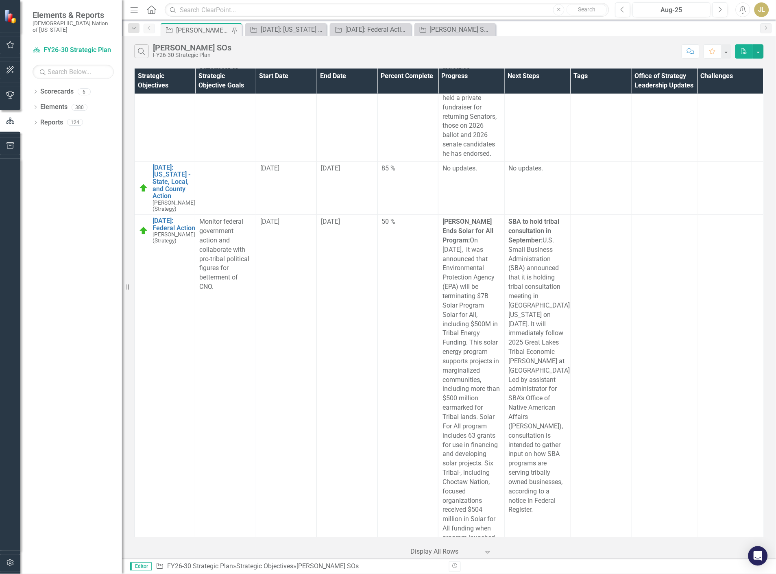
scroll to position [6551, 0]
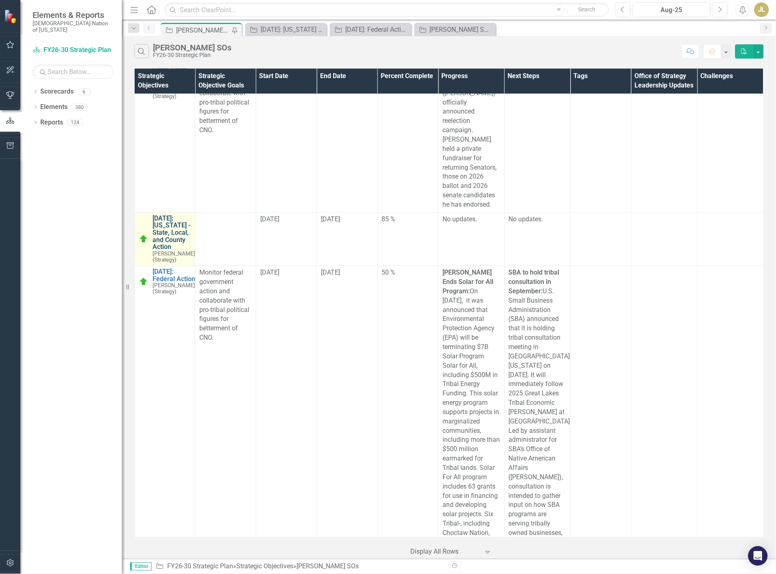
click at [179, 251] on link "[DATE]: [US_STATE] - State, Local, and County Action" at bounding box center [173, 233] width 43 height 36
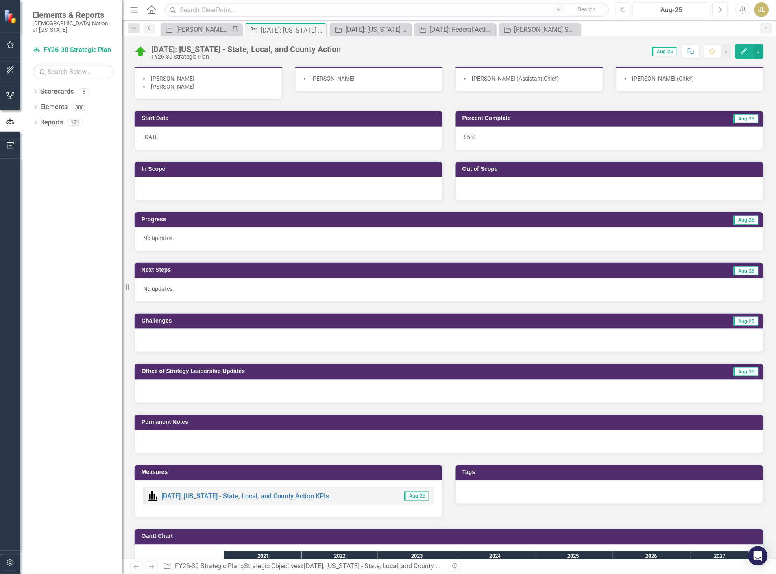
scroll to position [135, 0]
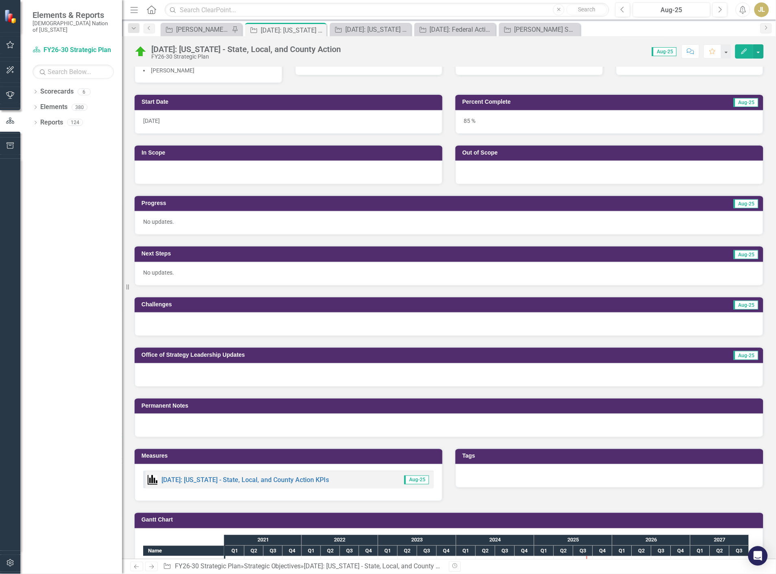
click at [218, 372] on div at bounding box center [449, 375] width 629 height 24
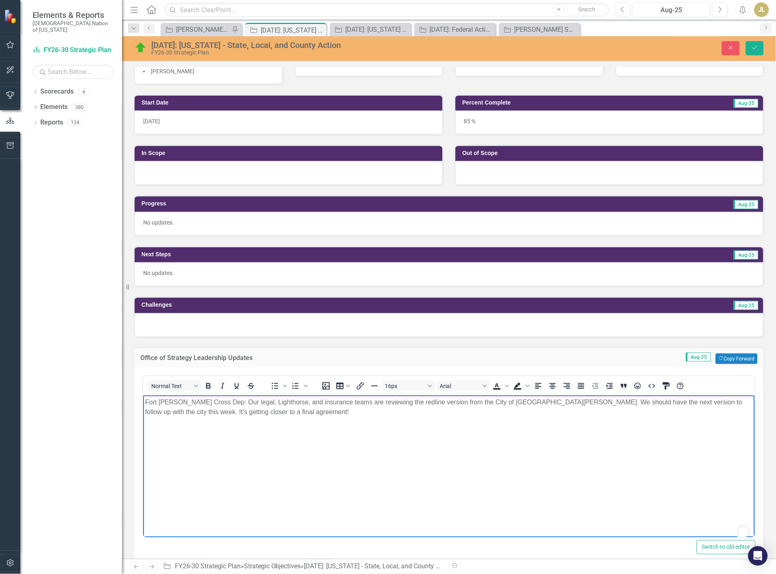
scroll to position [0, 0]
drag, startPoint x: 209, startPoint y: 400, endPoint x: 146, endPoint y: 402, distance: 63.9
click at [146, 402] on p "Fort Smith Cross Dep: Our legal, Lighthorse, and insurance teams are reviewing …" at bounding box center [448, 407] width 607 height 20
click at [754, 43] on button "Save" at bounding box center [755, 48] width 18 height 14
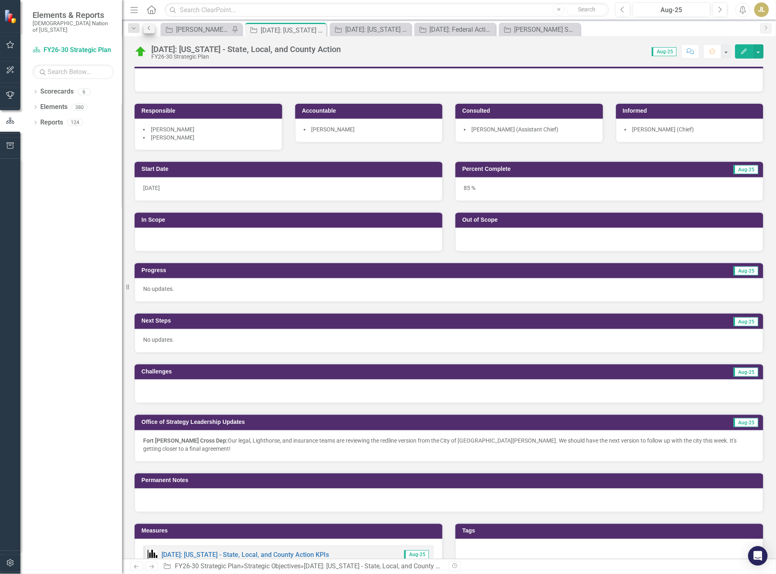
scroll to position [226, 0]
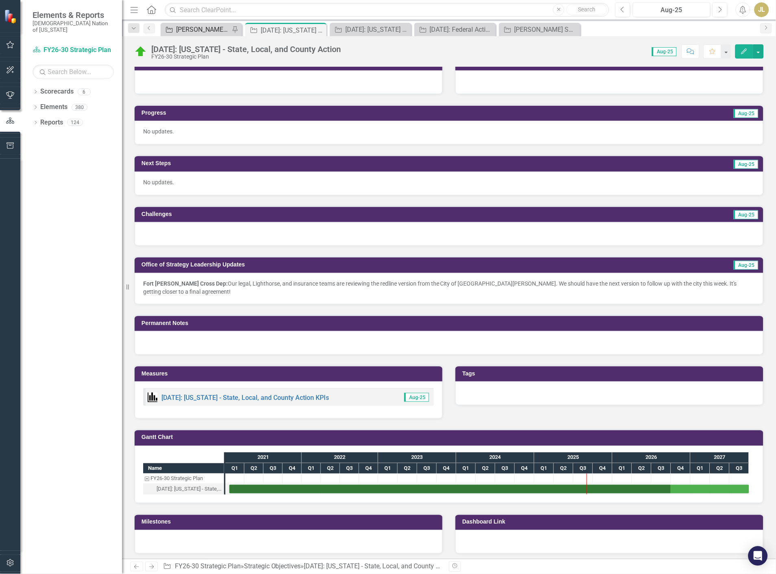
click at [194, 30] on div "[PERSON_NAME] SOs" at bounding box center [203, 29] width 54 height 10
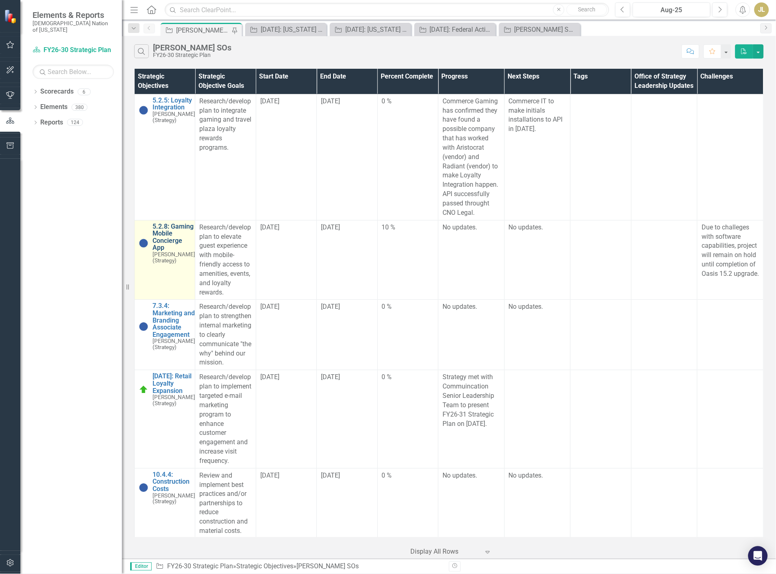
click at [163, 237] on link "5.2.8: Gaming Mobile Concierge App" at bounding box center [173, 237] width 43 height 28
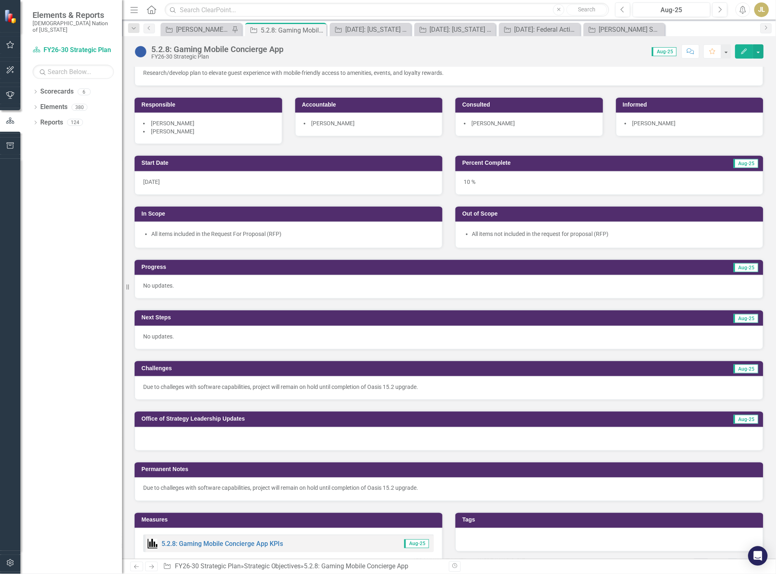
scroll to position [90, 0]
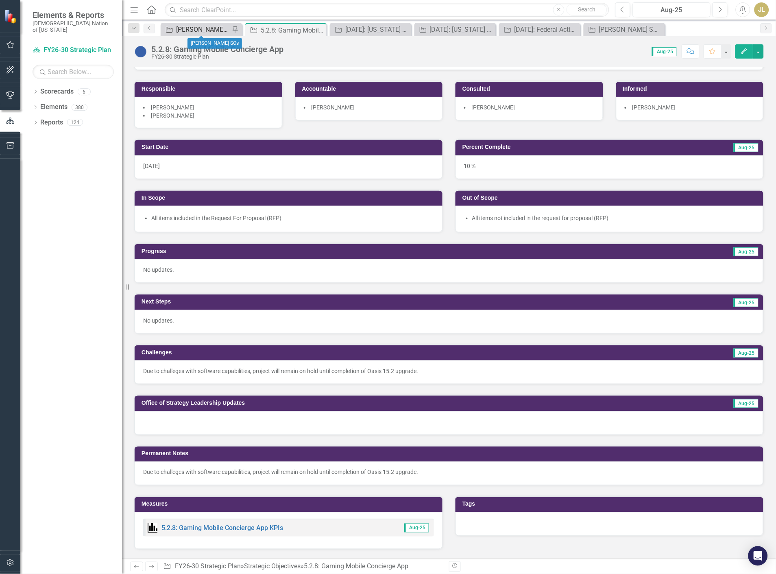
click at [190, 26] on div "[PERSON_NAME] SOs" at bounding box center [203, 29] width 54 height 10
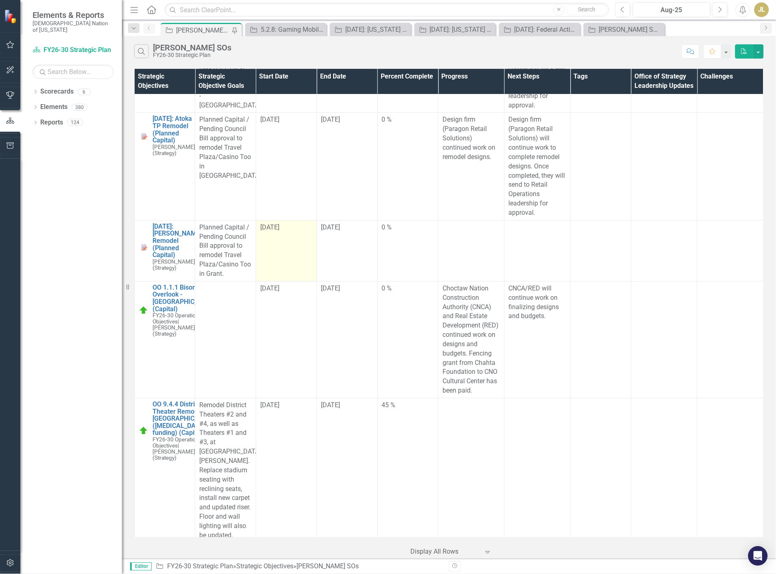
scroll to position [4247, 0]
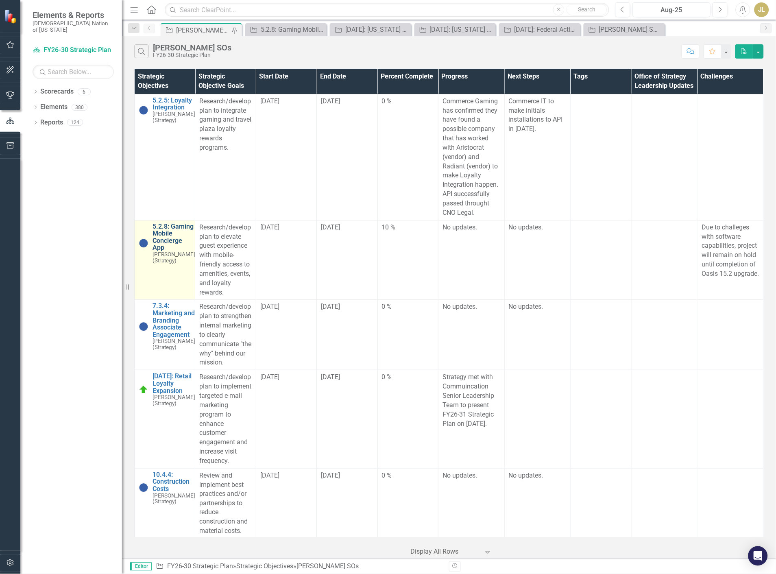
click at [168, 244] on link "5.2.8: Gaming Mobile Concierge App" at bounding box center [173, 237] width 43 height 28
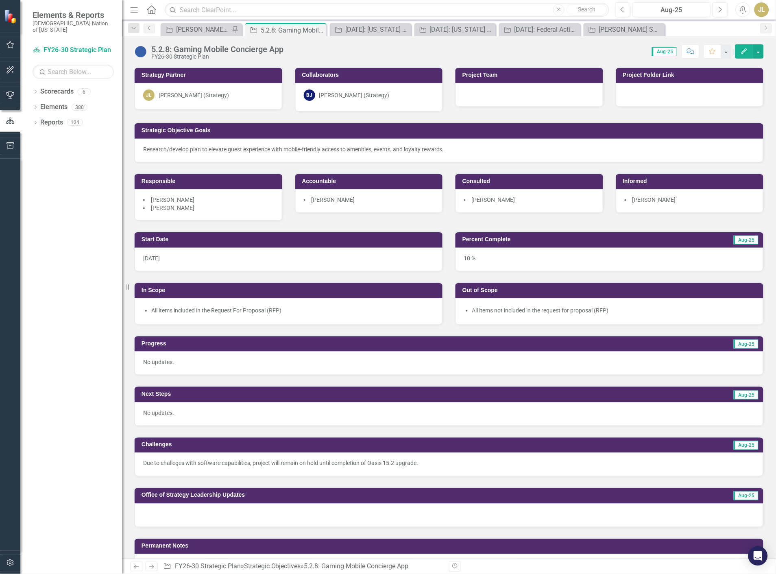
click at [242, 363] on p "No updates." at bounding box center [449, 362] width 612 height 8
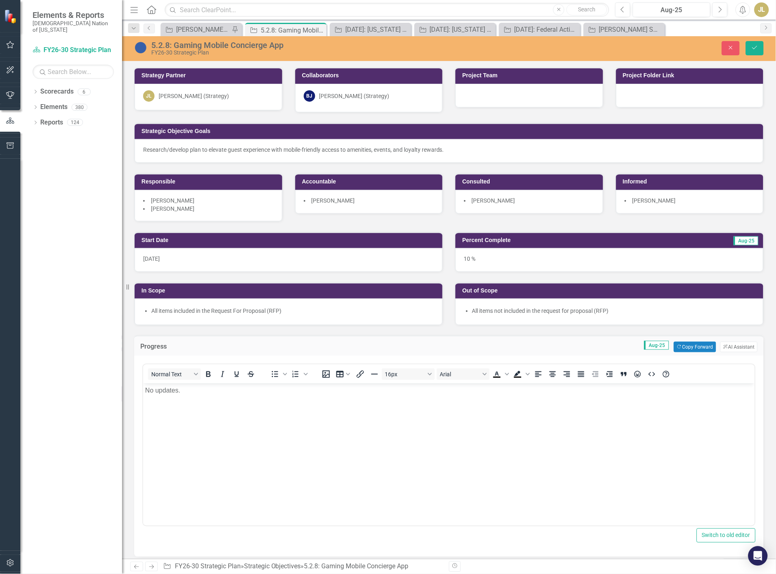
click at [207, 403] on body "No updates." at bounding box center [449, 444] width 612 height 122
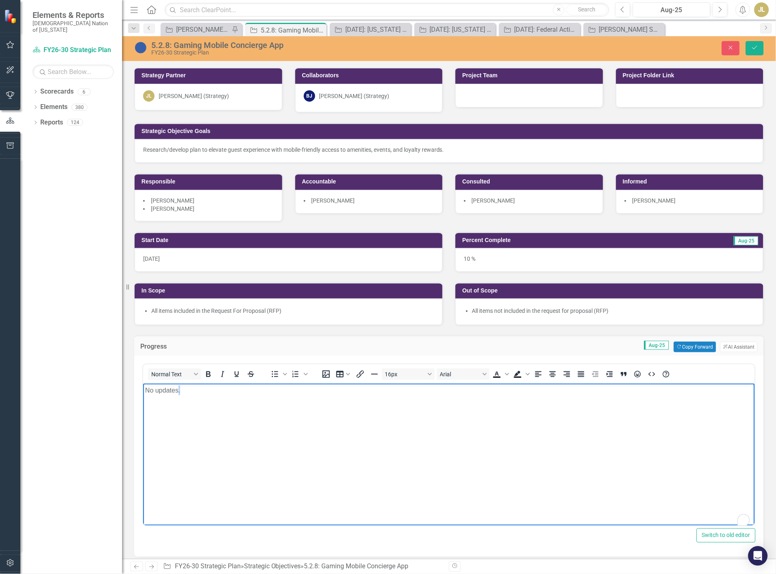
click at [207, 403] on body "No updates." at bounding box center [449, 444] width 612 height 122
click at [548, 394] on p "Commerce Leadership confirmed with moving forward with mutual termination of ve…" at bounding box center [448, 390] width 607 height 10
drag, startPoint x: 629, startPoint y: 390, endPoint x: 448, endPoint y: 394, distance: 181.0
click at [448, 394] on p "Commerce Leadership confirmed with moving forward with mutual termination of ve…" at bounding box center [448, 390] width 607 height 10
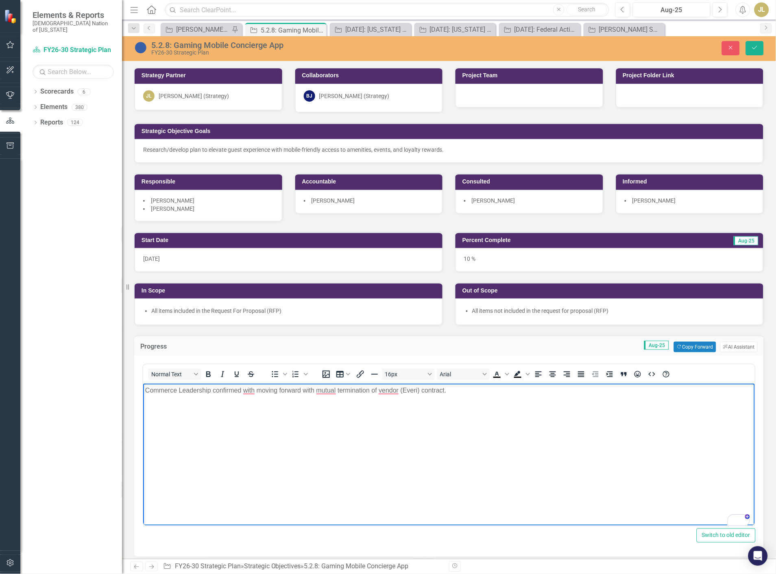
click at [145, 390] on p "Commerce Leadership confirmed with moving forward with mutual termination of ve…" at bounding box center [448, 390] width 607 height 10
click at [562, 392] on p "Due to technology needed not being available until Fall 2025, Commerce Leadersh…" at bounding box center [448, 390] width 607 height 10
click at [645, 393] on p "Due to technology needed not being available until Fall 2025, Commerce Leadersh…" at bounding box center [448, 390] width 607 height 10
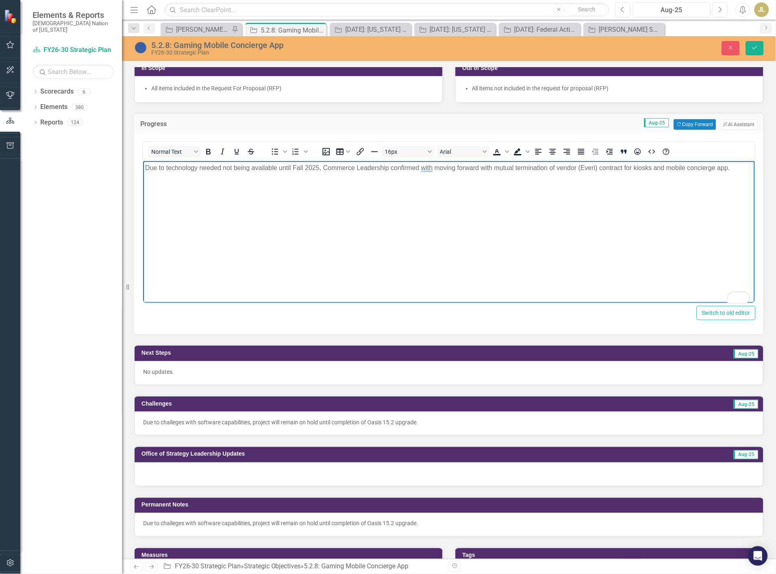
scroll to position [226, 0]
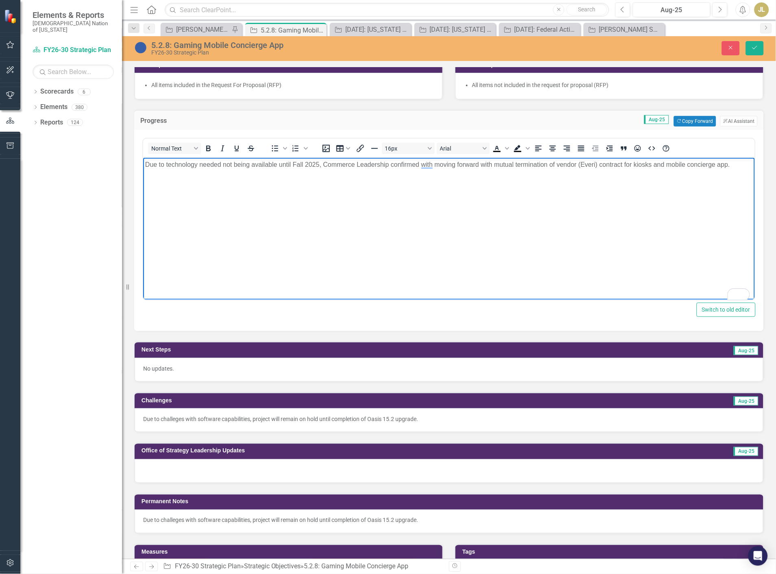
click at [429, 368] on p "No updates." at bounding box center [449, 368] width 612 height 8
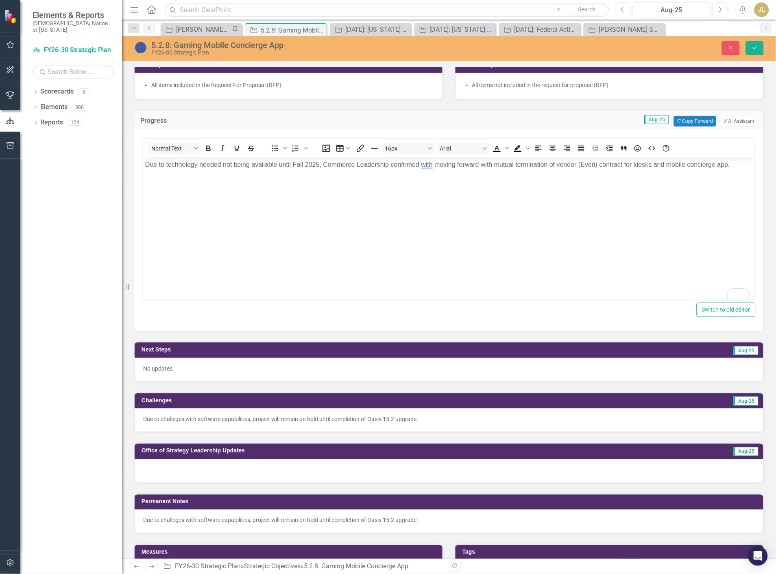
click at [429, 368] on p "No updates." at bounding box center [449, 368] width 612 height 8
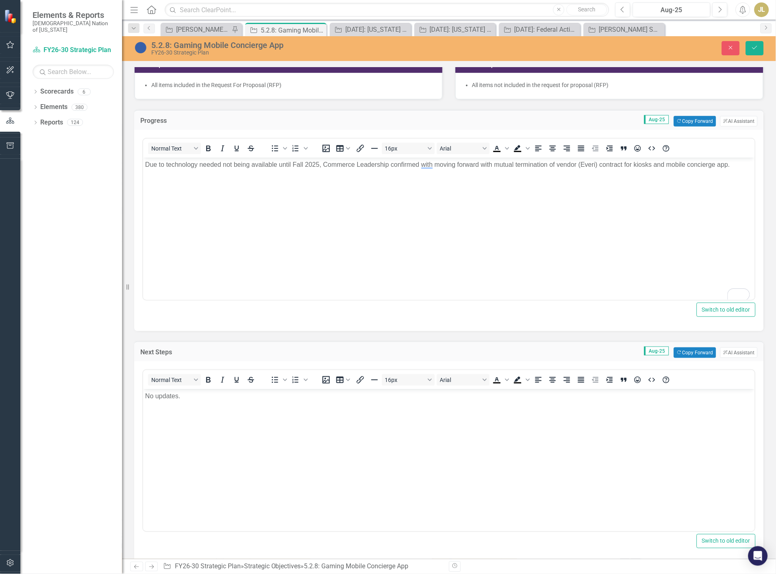
scroll to position [0, 0]
click at [239, 404] on body "No updates." at bounding box center [449, 450] width 612 height 122
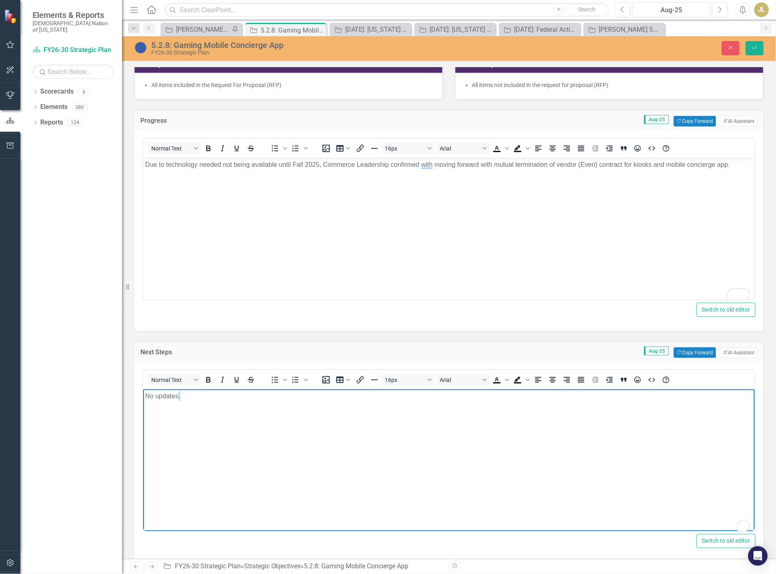
click at [239, 404] on body "No updates." at bounding box center [449, 450] width 612 height 122
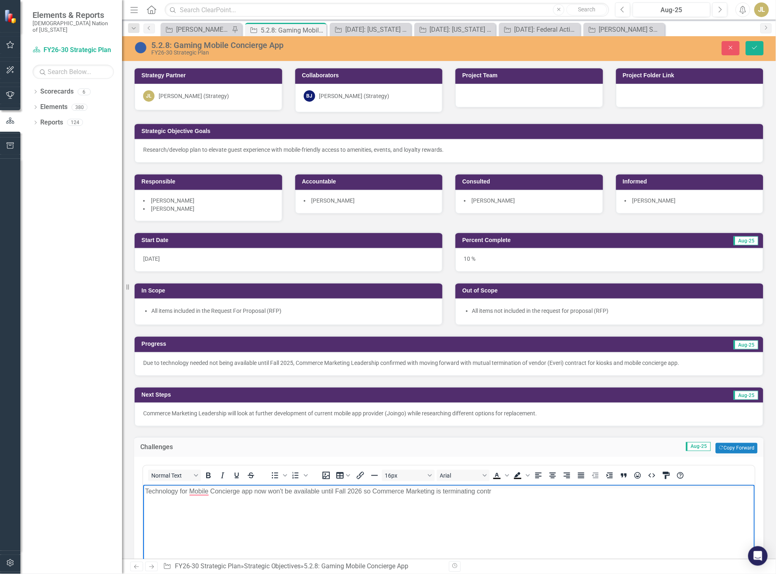
scroll to position [90, 0]
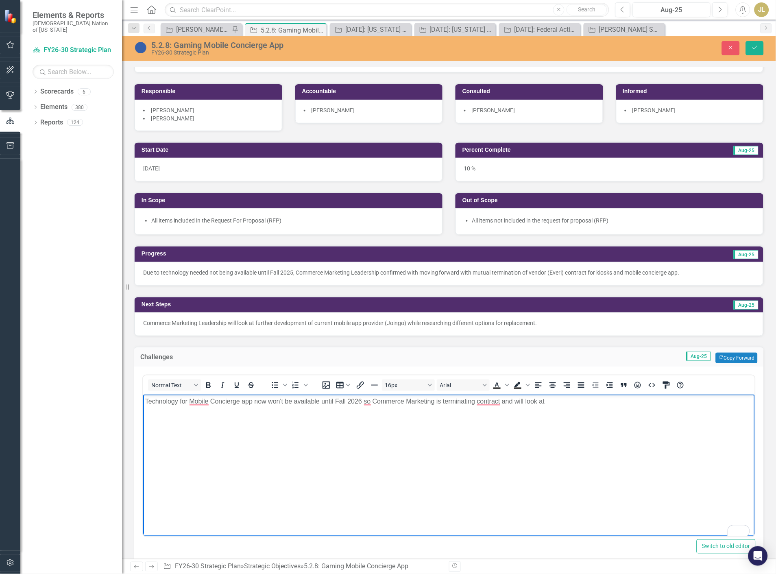
click at [584, 415] on body "Technology for Mobile Concierge app now won't be available until Fall 2026 so C…" at bounding box center [449, 455] width 612 height 122
click at [552, 403] on p "Technology for Mobile Concierge app now won't be available until Fall 2026 so C…" at bounding box center [448, 401] width 607 height 10
click at [590, 399] on p "Technology for Mobile Concierge app now won't be available until Fall 2026 so C…" at bounding box center [448, 401] width 607 height 10
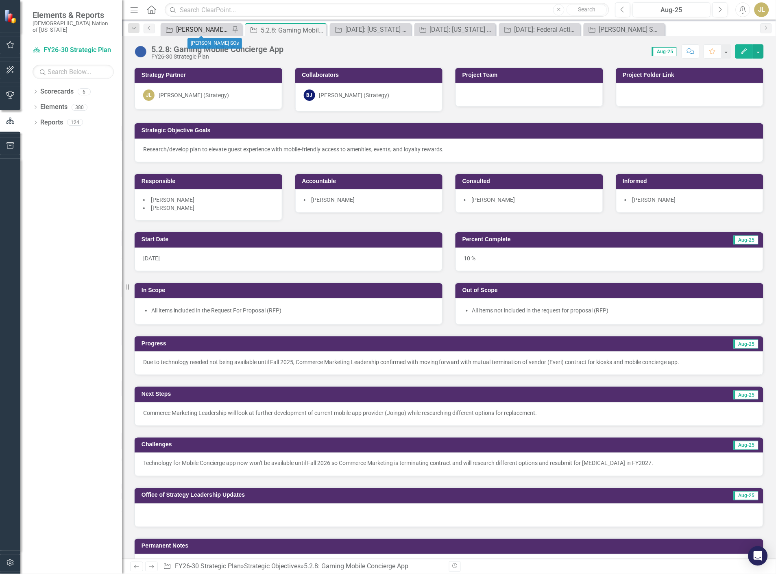
click at [186, 34] on div "[PERSON_NAME] SOs" at bounding box center [203, 29] width 54 height 10
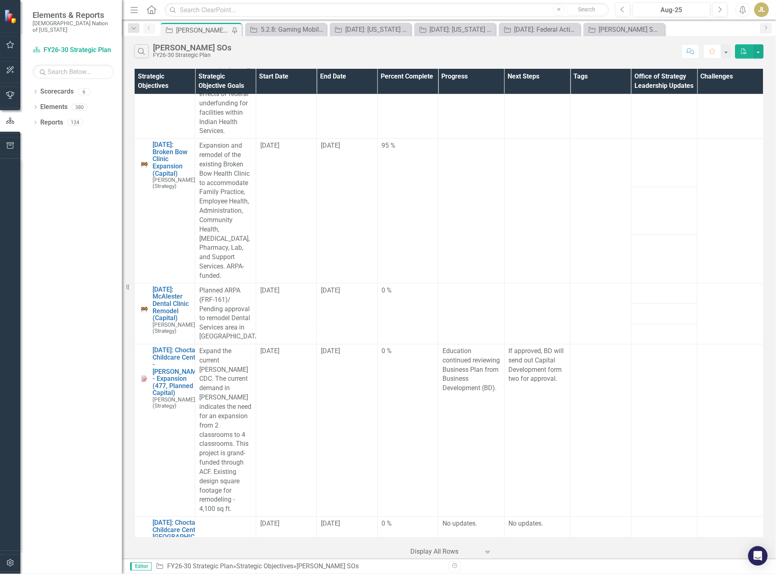
scroll to position [1129, 0]
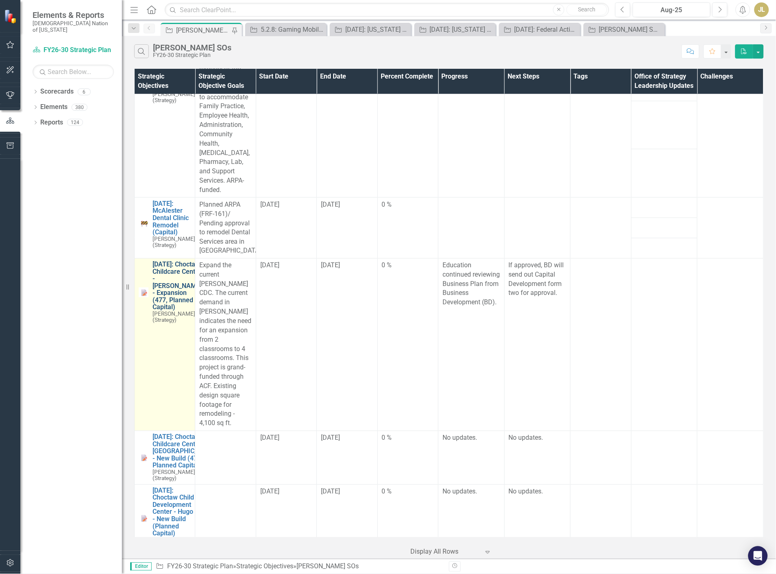
click at [164, 311] on link "[DATE]: Choctaw Childcare Center - [PERSON_NAME] - Expansion (477, Planned Capi…" at bounding box center [176, 286] width 49 height 50
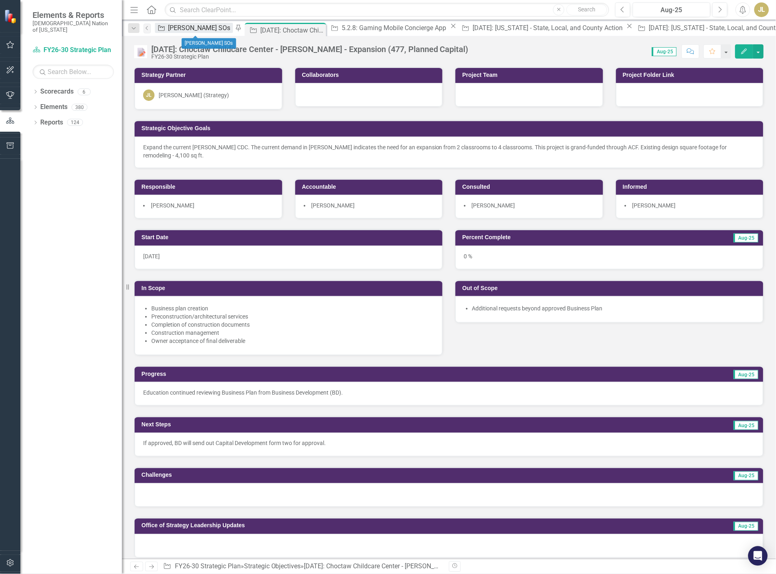
click at [192, 31] on div "[PERSON_NAME] SOs" at bounding box center [200, 28] width 65 height 10
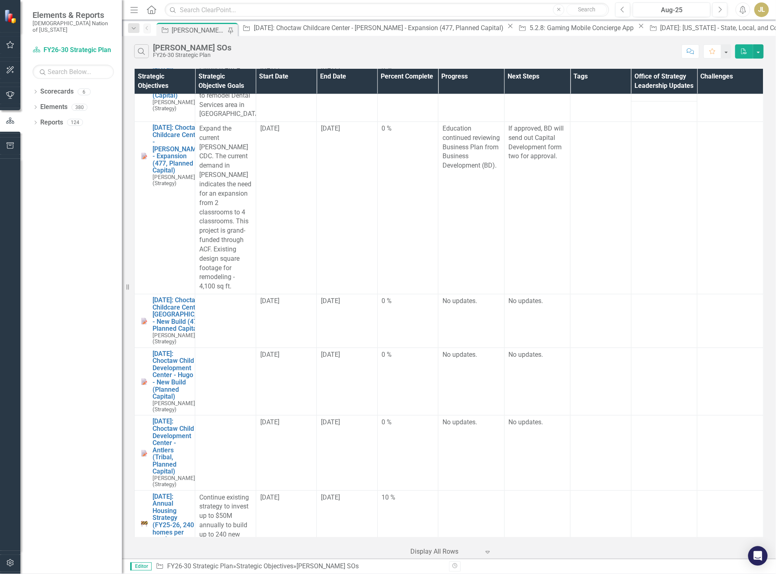
scroll to position [1355, 0]
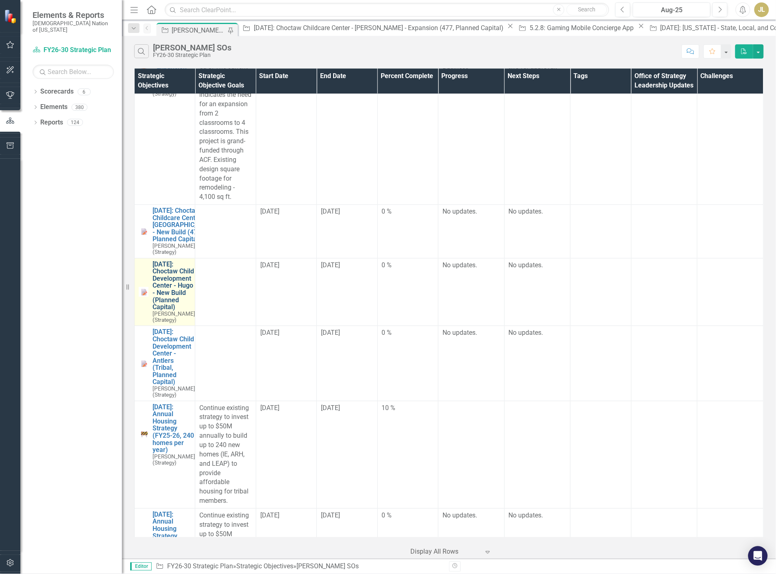
click at [167, 311] on link "[DATE]: Choctaw Child Development Center - Hugo - New Build (Planned Capital)" at bounding box center [173, 286] width 43 height 50
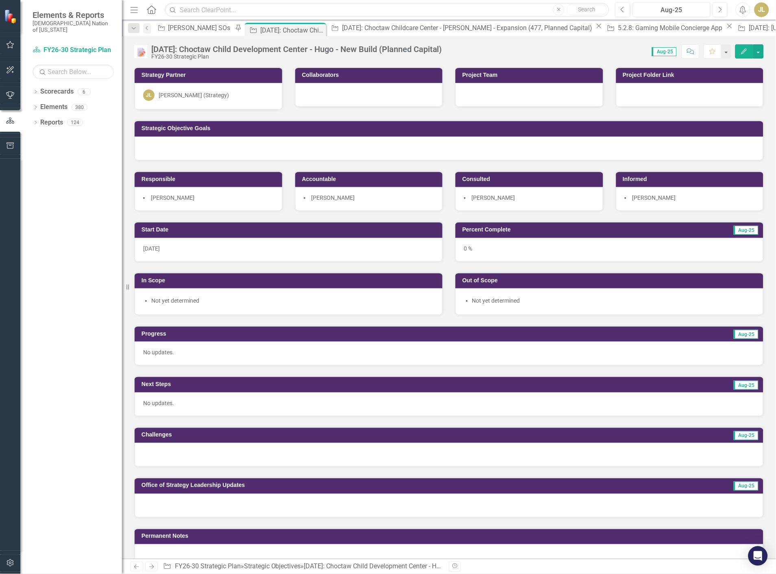
click at [251, 151] on div at bounding box center [449, 149] width 629 height 24
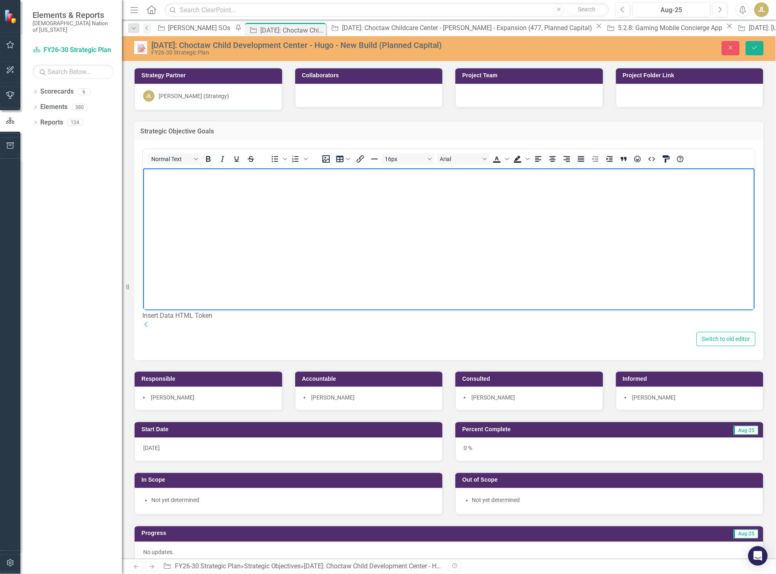
click at [235, 225] on body "Rich Text Area. Press ALT-0 for help." at bounding box center [449, 229] width 612 height 122
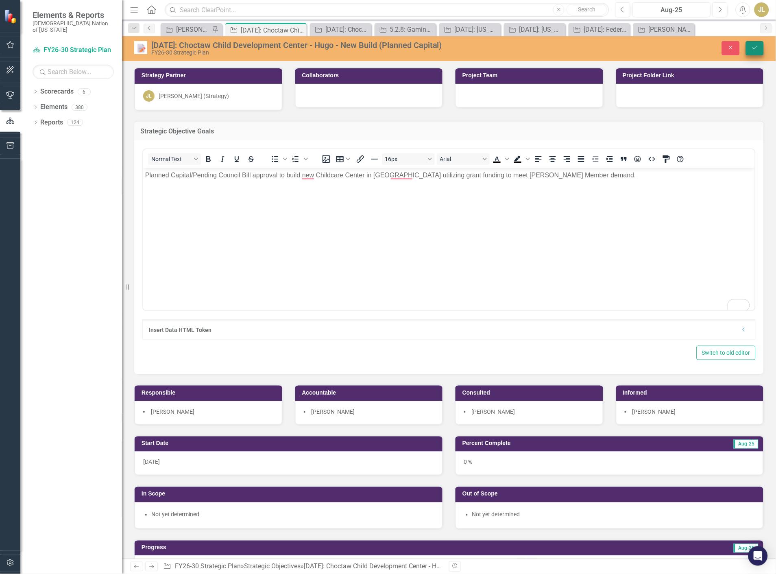
click at [752, 47] on icon "Save" at bounding box center [754, 48] width 7 height 6
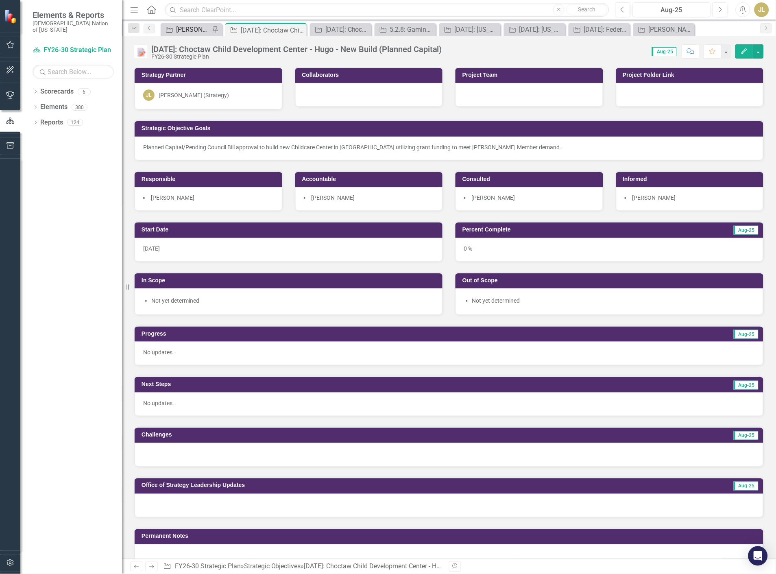
click at [194, 34] on div "[PERSON_NAME] SOs" at bounding box center [193, 29] width 34 height 10
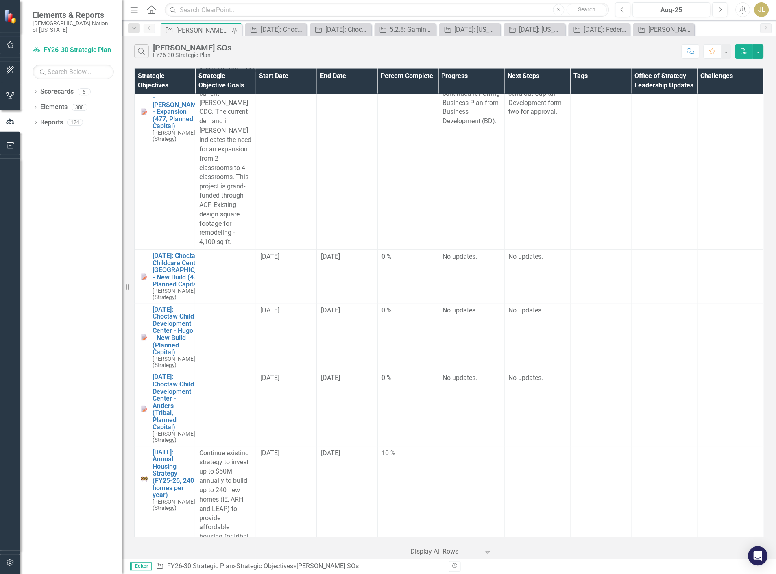
scroll to position [1265, 0]
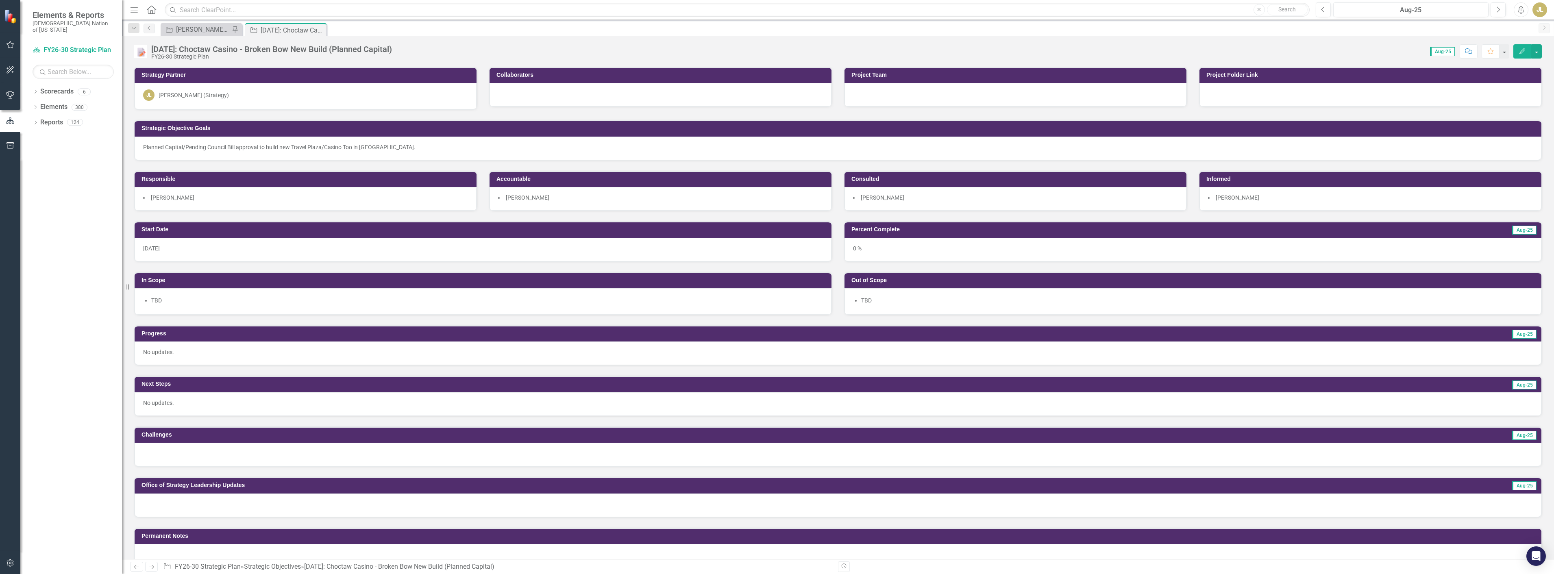
click at [206, 26] on div "[PERSON_NAME] SOs" at bounding box center [203, 29] width 54 height 10
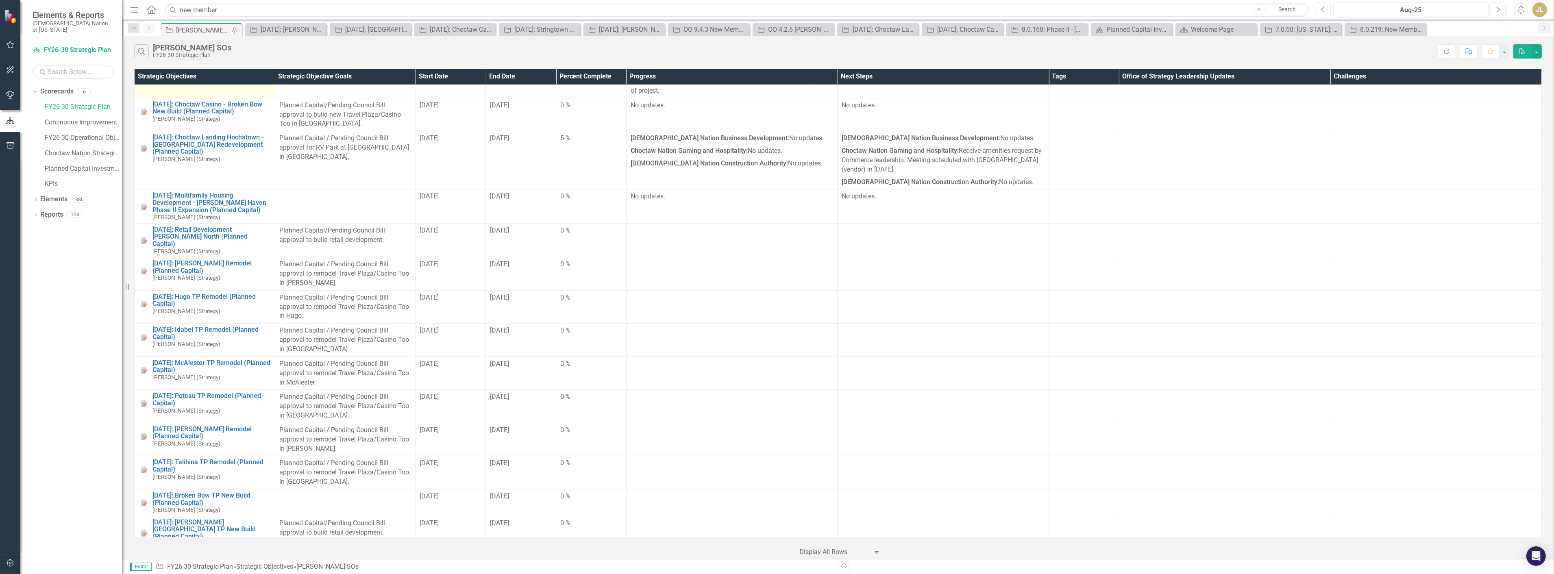
scroll to position [1220, 0]
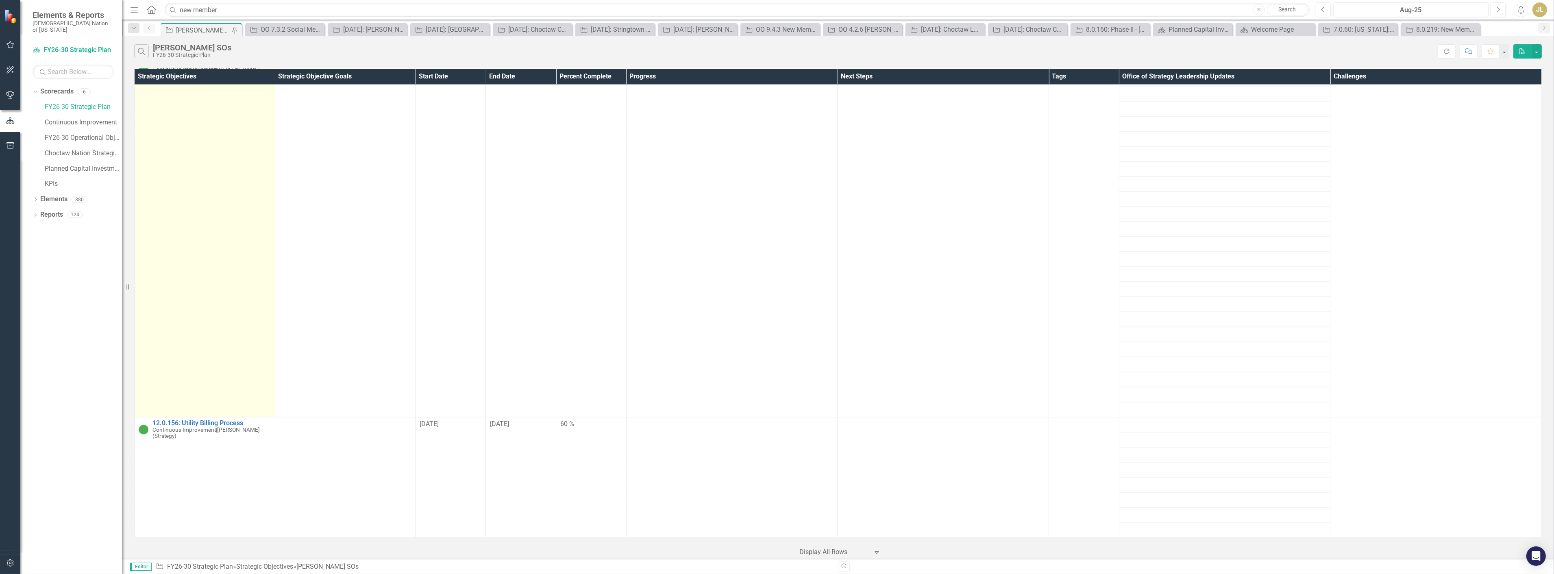
scroll to position [3433, 0]
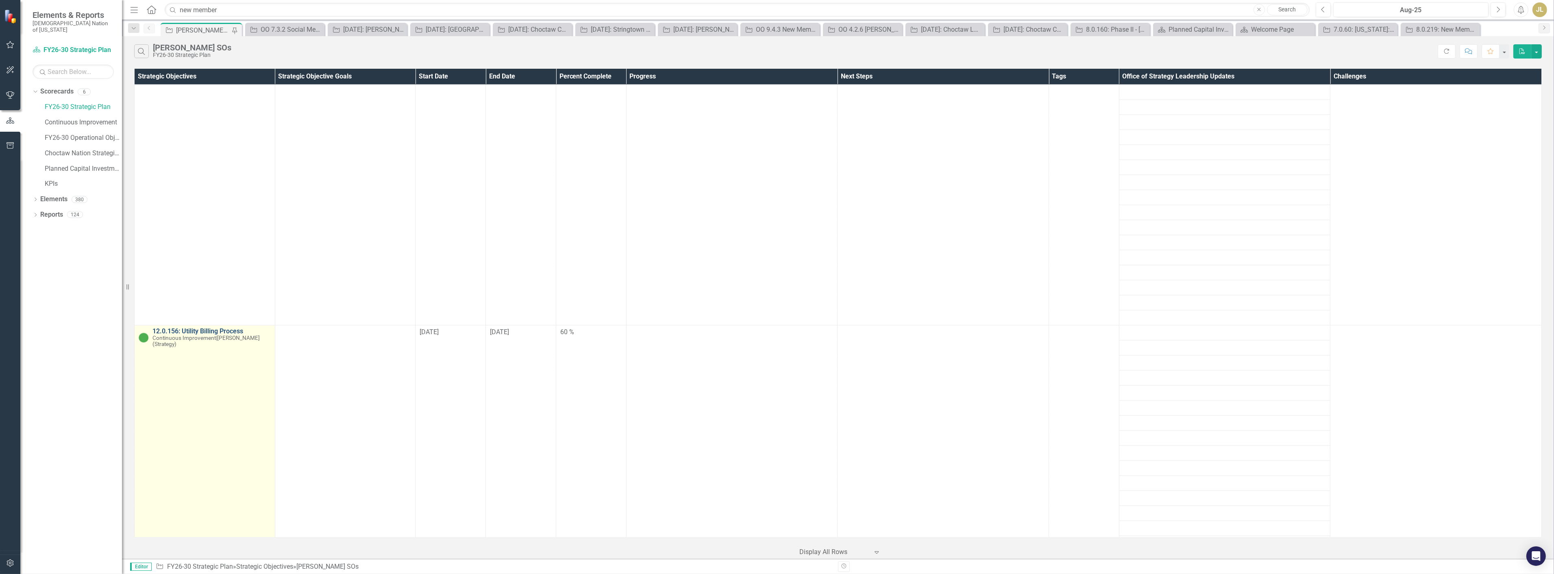
click at [220, 328] on link "12.0.156: Utility Billing Process" at bounding box center [211, 331] width 118 height 7
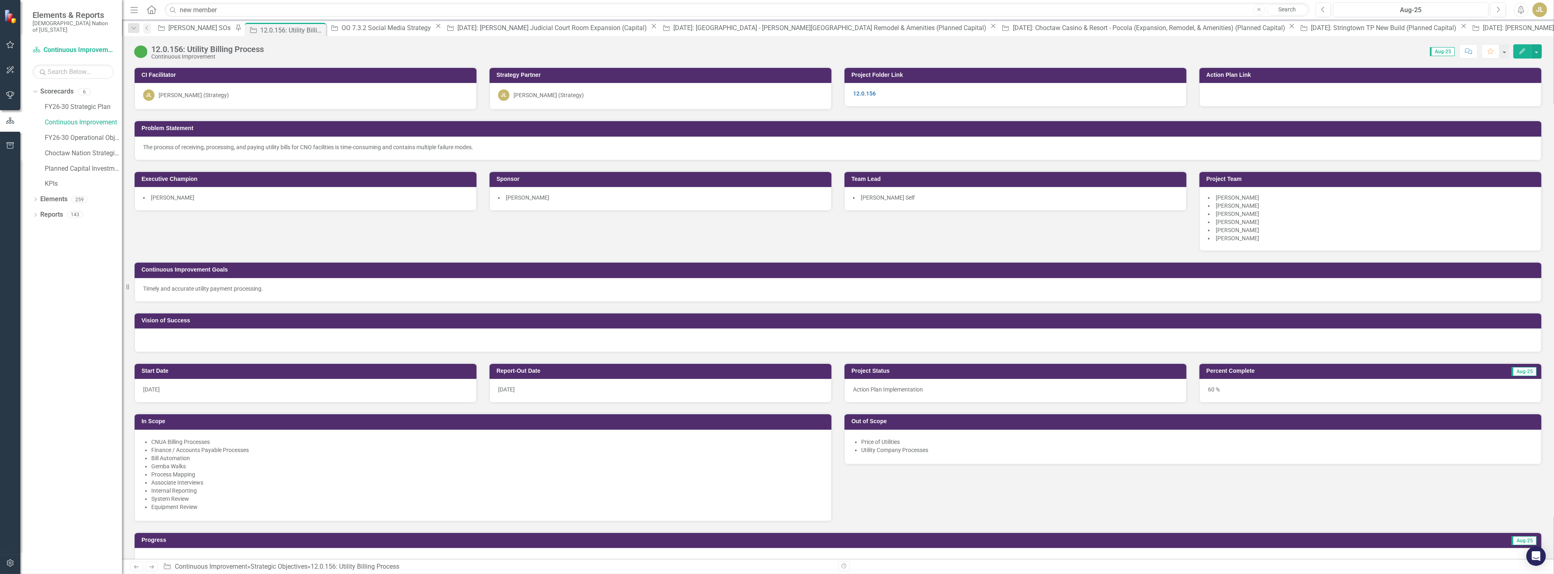
click at [469, 235] on div "CI Facilitator [PERSON_NAME] (Strategy) Strategy Partner [PERSON_NAME] (Strateg…" at bounding box center [838, 205] width 1420 height 296
click at [196, 28] on div "[PERSON_NAME] SOs" at bounding box center [200, 28] width 65 height 10
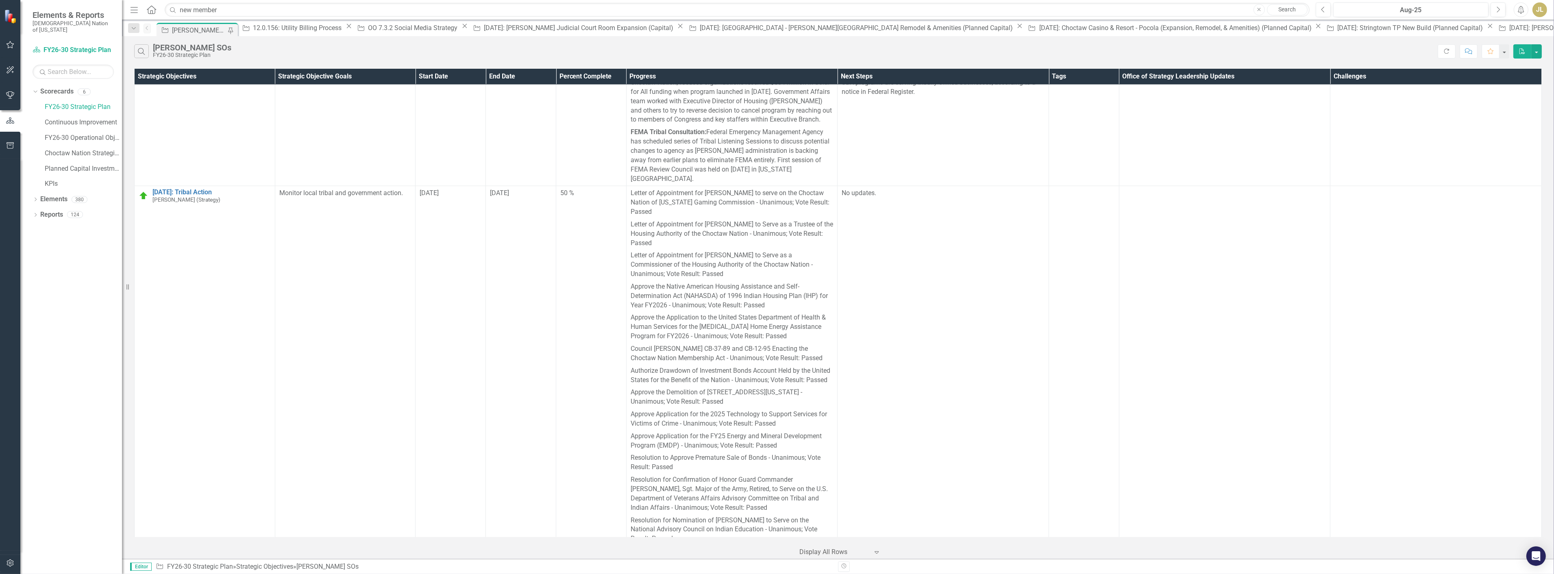
scroll to position [2846, 0]
